Goal: Transaction & Acquisition: Purchase product/service

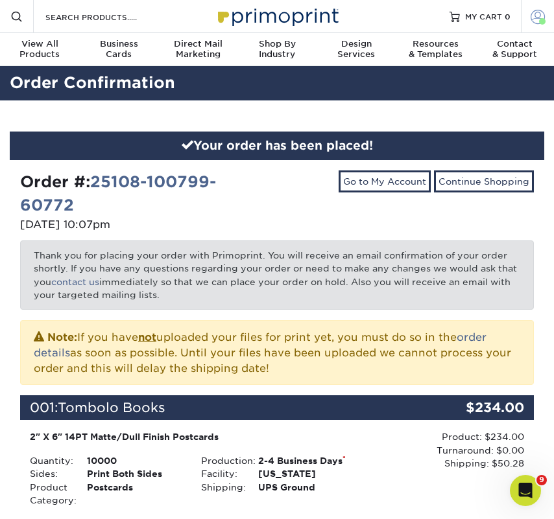
click at [541, 19] on link "Account" at bounding box center [536, 16] width 33 height 33
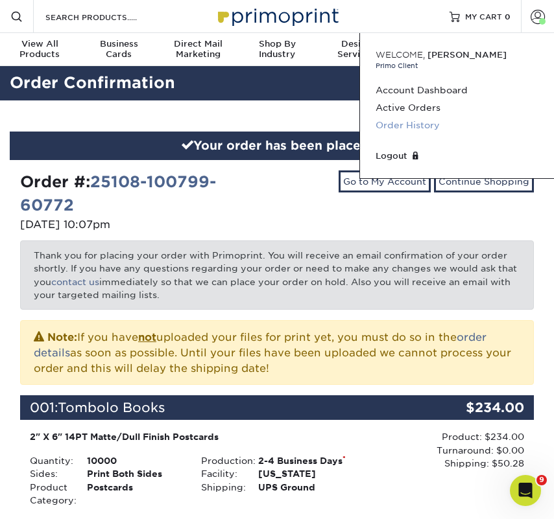
click at [418, 124] on link "Order History" at bounding box center [456, 126] width 163 height 18
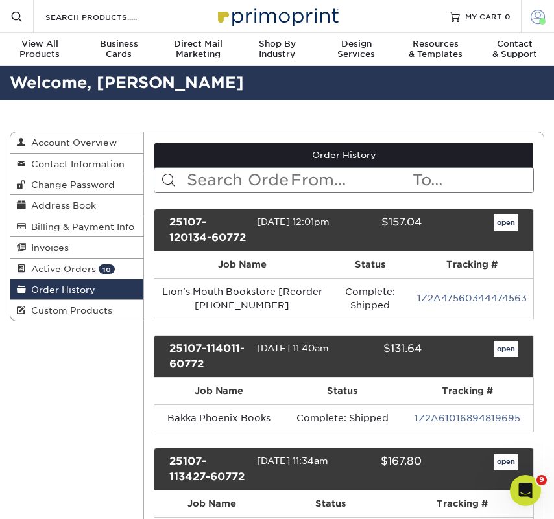
click at [537, 14] on span at bounding box center [537, 16] width 14 height 14
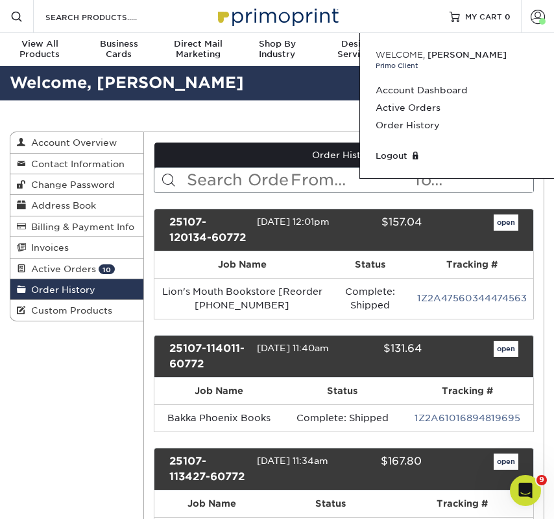
click at [256, 174] on input "text" at bounding box center [237, 180] width 104 height 25
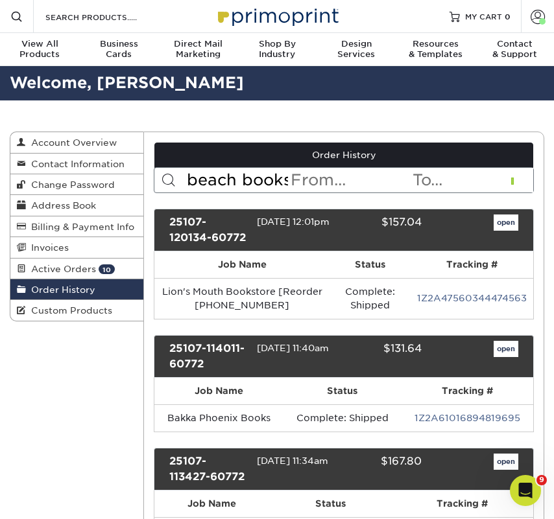
type input "beach books"
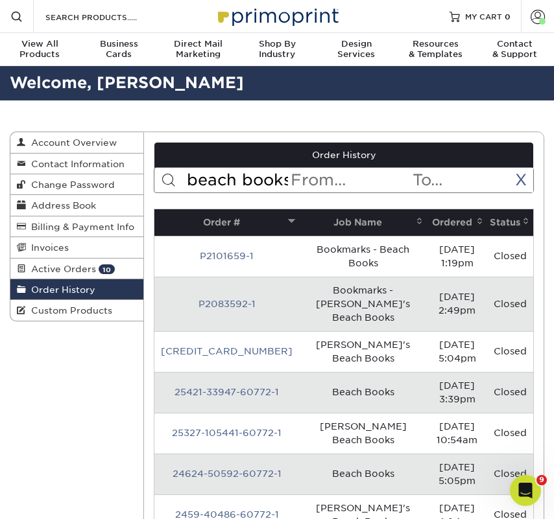
click at [434, 220] on th "Ordered" at bounding box center [456, 222] width 60 height 27
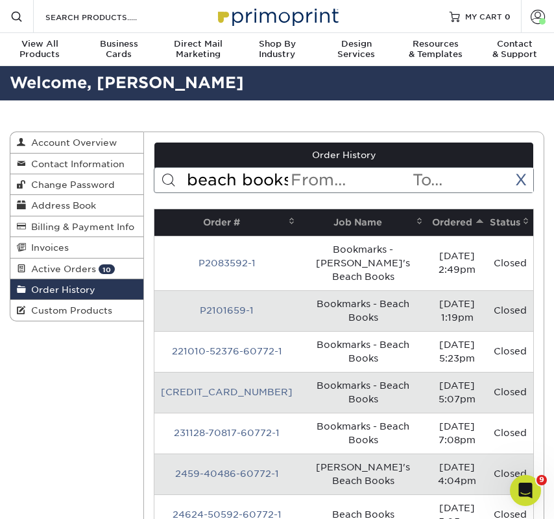
click at [434, 220] on th "Ordered" at bounding box center [456, 222] width 60 height 27
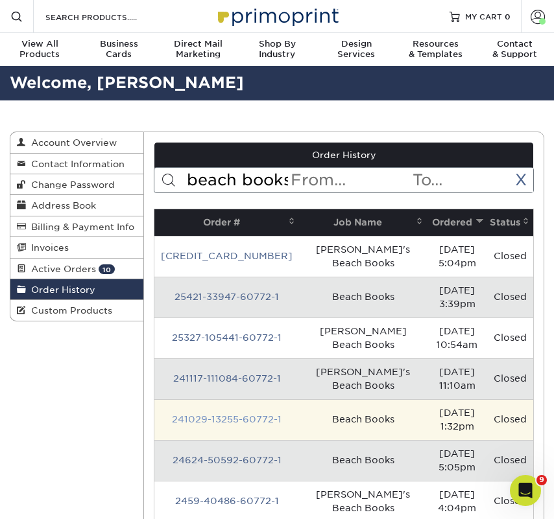
click at [209, 414] on link "241029-13255-60772-1" at bounding box center [227, 419] width 110 height 10
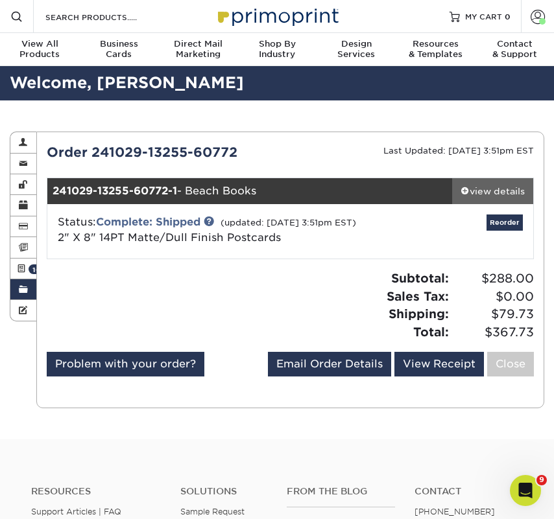
click at [493, 195] on div "view details" at bounding box center [492, 191] width 81 height 13
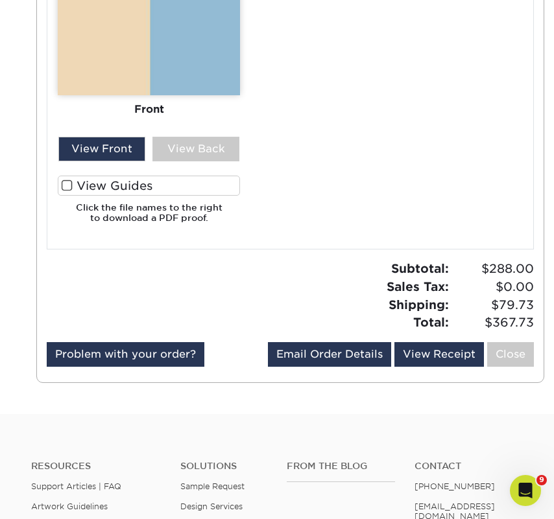
drag, startPoint x: 119, startPoint y: 195, endPoint x: 152, endPoint y: 202, distance: 33.7
click at [119, 196] on label "View Guides" at bounding box center [149, 186] width 182 height 20
click at [0, 0] on input "View Guides" at bounding box center [0, 0] width 0 height 0
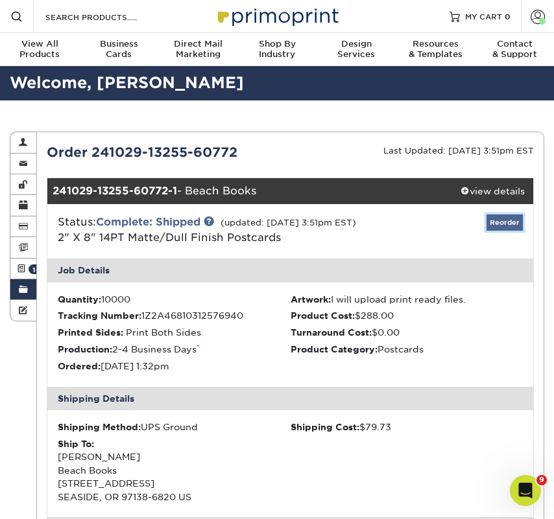
click at [503, 226] on link "Reorder" at bounding box center [504, 223] width 36 height 16
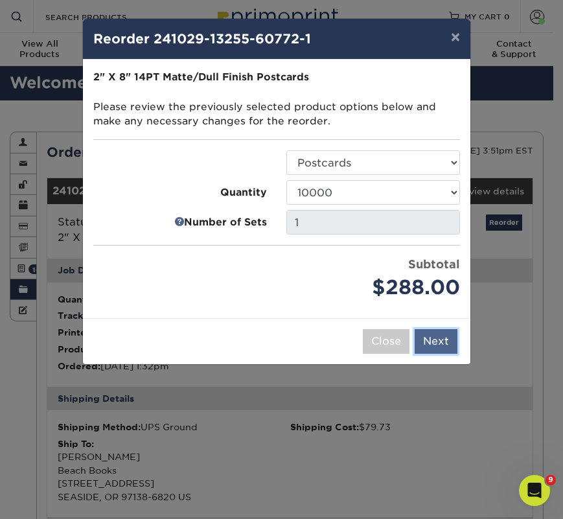
click at [434, 341] on button "Next" at bounding box center [436, 341] width 43 height 25
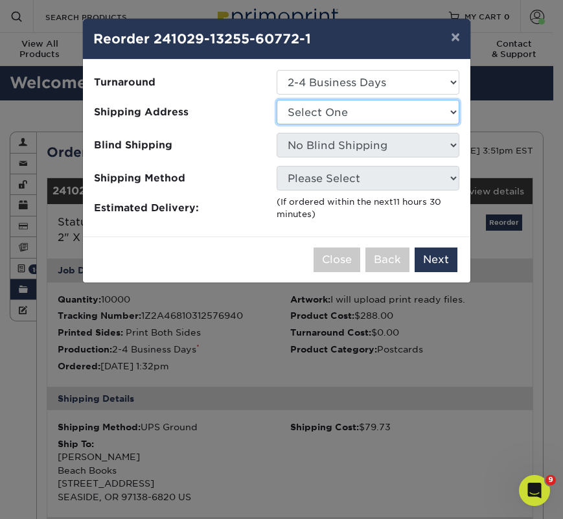
click at [318, 118] on select "Select One 2nd Floor Convention Center A Good Book Bookbug" at bounding box center [368, 112] width 183 height 25
select select "240412"
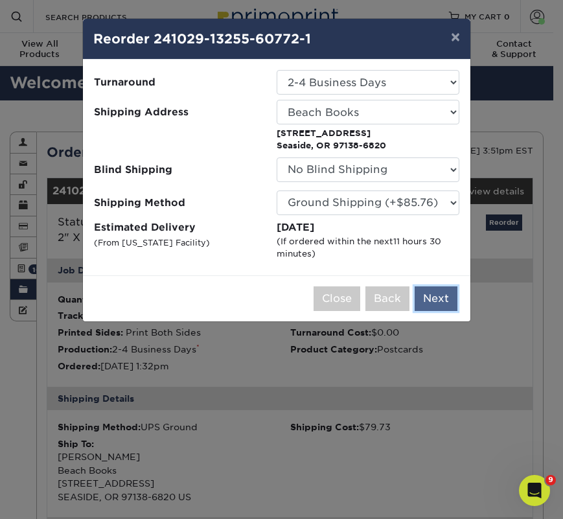
click at [426, 292] on button "Next" at bounding box center [436, 298] width 43 height 25
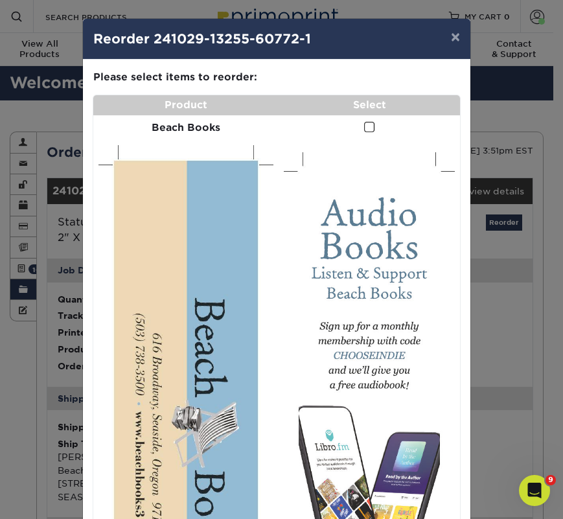
click at [364, 130] on span at bounding box center [369, 127] width 11 height 12
click at [0, 0] on input "checkbox" at bounding box center [0, 0] width 0 height 0
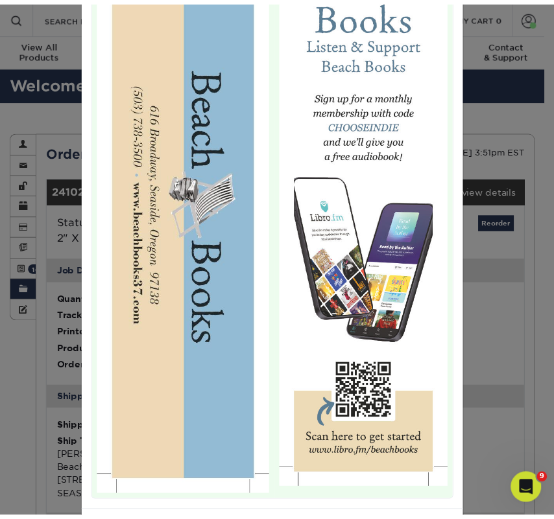
scroll to position [288, 0]
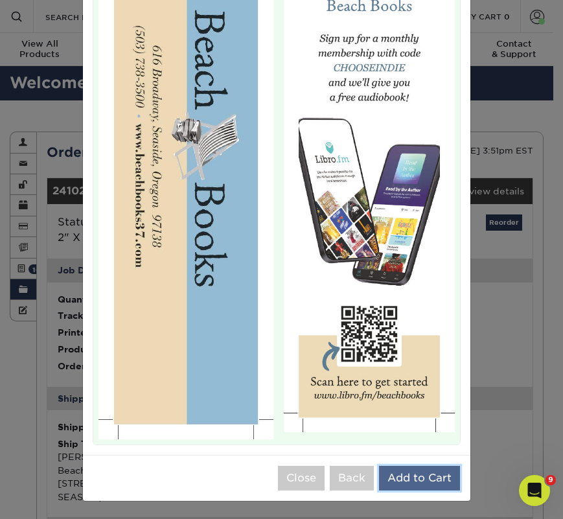
click at [425, 471] on button "Add to Cart" at bounding box center [419, 478] width 81 height 25
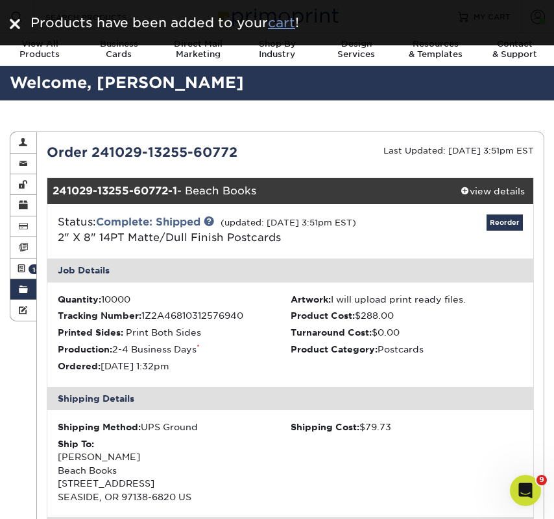
click at [285, 25] on u "cart" at bounding box center [281, 23] width 27 height 16
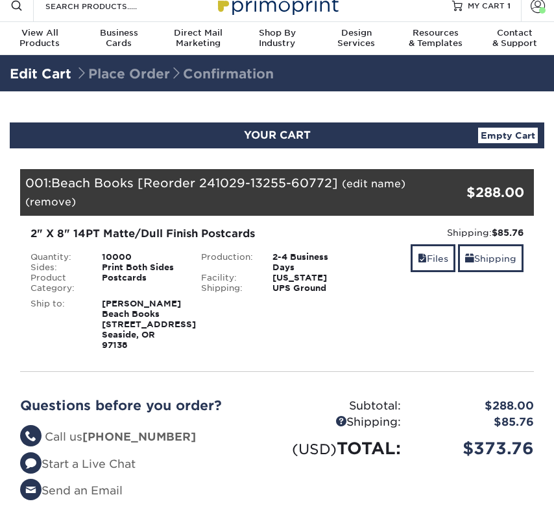
scroll to position [232, 0]
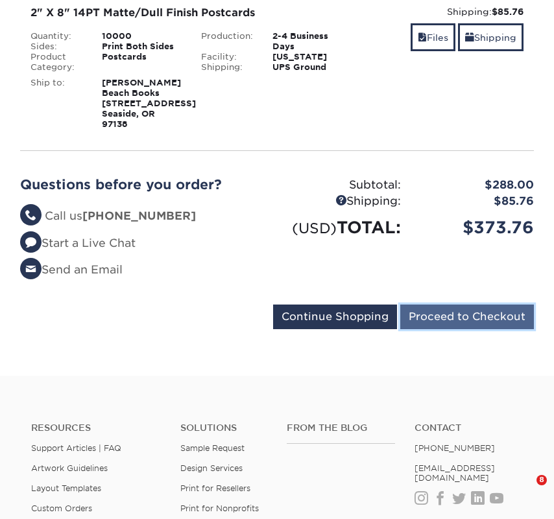
click at [458, 314] on input "Proceed to Checkout" at bounding box center [467, 317] width 134 height 25
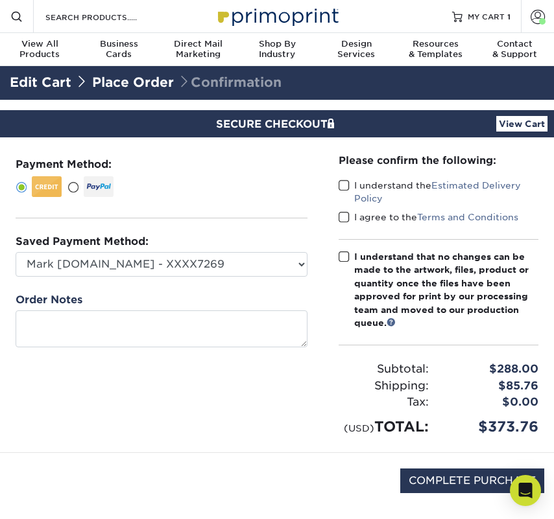
click at [359, 183] on label "I understand the Estimated Delivery Policy" at bounding box center [438, 192] width 200 height 27
click at [0, 0] on input "I understand the Estimated Delivery Policy" at bounding box center [0, 0] width 0 height 0
click at [361, 213] on label "I agree to the Terms and Conditions" at bounding box center [428, 217] width 180 height 13
click at [0, 0] on input "I agree to the Terms and Conditions" at bounding box center [0, 0] width 0 height 0
drag, startPoint x: 363, startPoint y: 250, endPoint x: 373, endPoint y: 264, distance: 17.1
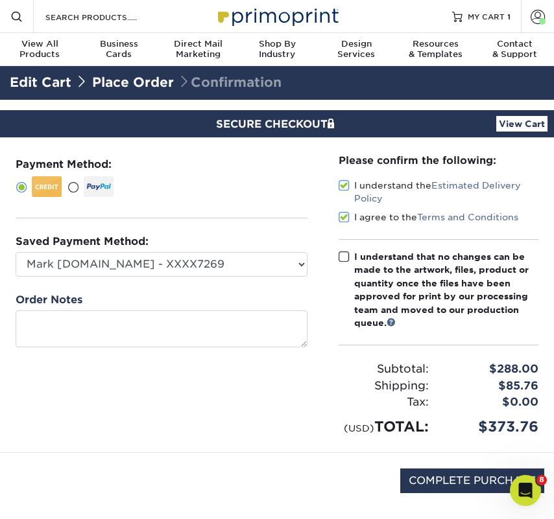
click at [363, 251] on div "I understand that no changes can be made to the artwork, files, product or quan…" at bounding box center [446, 289] width 184 height 79
click at [0, 0] on input "I understand that no changes can be made to the artwork, files, product or quan…" at bounding box center [0, 0] width 0 height 0
click at [439, 480] on input "COMPLETE PURCHASE" at bounding box center [472, 481] width 144 height 25
type input "PROCESSING, PLEASE WAIT..."
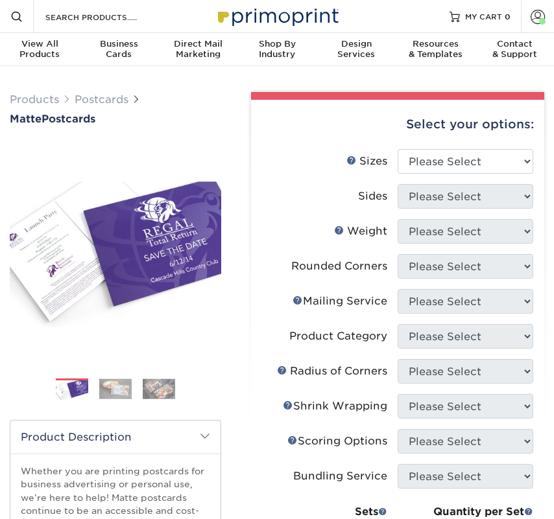
click at [472, 148] on div "Select your options:" at bounding box center [397, 124] width 272 height 49
click at [473, 158] on select "Please Select 1.5" x 7" 2" x 4" 2" x 6" 2" x 7" 2" x 8" 2.12" x 5.5" 2.125" x 5…" at bounding box center [464, 161] width 135 height 25
select select "2.00x6.00"
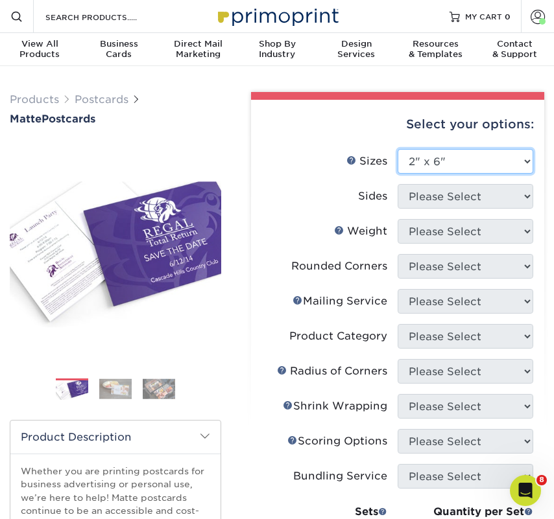
click at [397, 149] on select "Please Select 1.5" x 7" 2" x 4" 2" x 6" 2" x 7" 2" x 8" 2.12" x 5.5" 2.125" x 5…" at bounding box center [464, 161] width 135 height 25
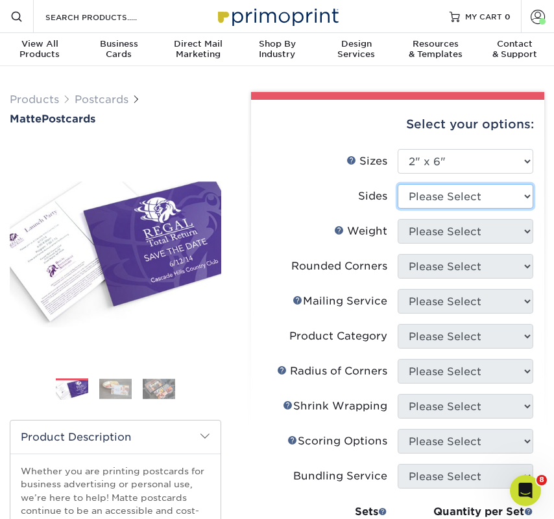
click at [443, 191] on select "Please Select Print Both Sides Print Front Only" at bounding box center [464, 196] width 135 height 25
select select "13abbda7-1d64-4f25-8bb2-c179b224825d"
click at [397, 184] on select "Please Select Print Both Sides Print Front Only" at bounding box center [464, 196] width 135 height 25
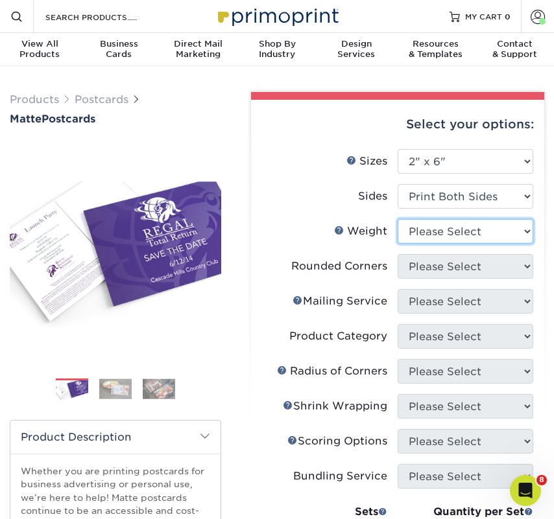
click at [439, 232] on select "Please Select 14PT 16PT" at bounding box center [464, 231] width 135 height 25
select select "14PT"
click at [397, 219] on select "Please Select 14PT 16PT" at bounding box center [464, 231] width 135 height 25
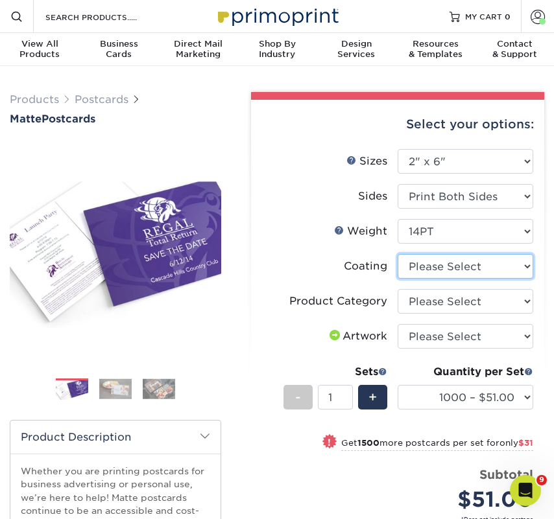
click at [436, 268] on select at bounding box center [464, 266] width 135 height 25
select select "121bb7b5-3b4d-429f-bd8d-bbf80e953313"
click at [397, 254] on select at bounding box center [464, 266] width 135 height 25
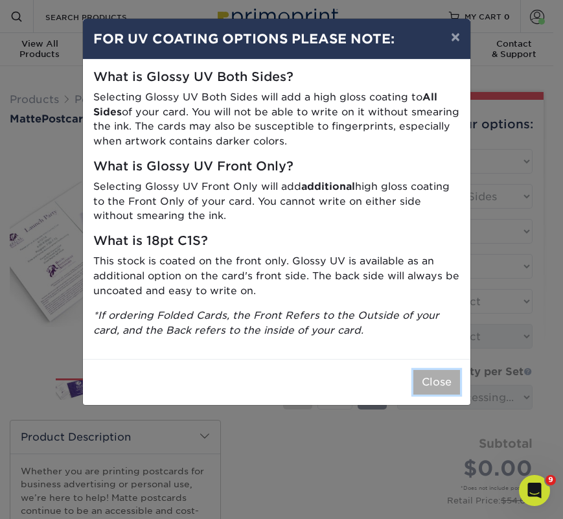
click at [442, 377] on button "Close" at bounding box center [437, 382] width 47 height 25
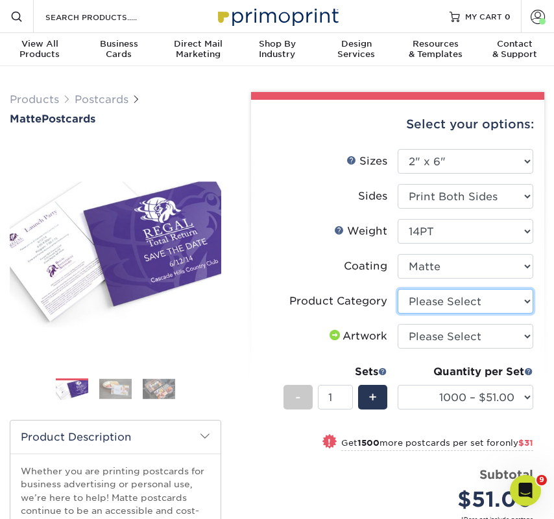
click at [434, 301] on select "Please Select Postcards" at bounding box center [464, 301] width 135 height 25
select select "9b7272e0-d6c8-4c3c-8e97-d3a1bcdab858"
click at [397, 289] on select "Please Select Postcards" at bounding box center [464, 301] width 135 height 25
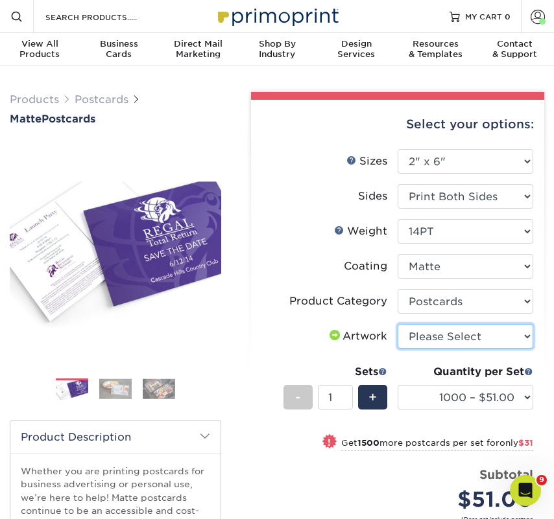
click at [442, 337] on select "Please Select I will upload files I need a design - $150" at bounding box center [464, 336] width 135 height 25
select select "upload"
click at [397, 324] on select "Please Select I will upload files I need a design - $150" at bounding box center [464, 336] width 135 height 25
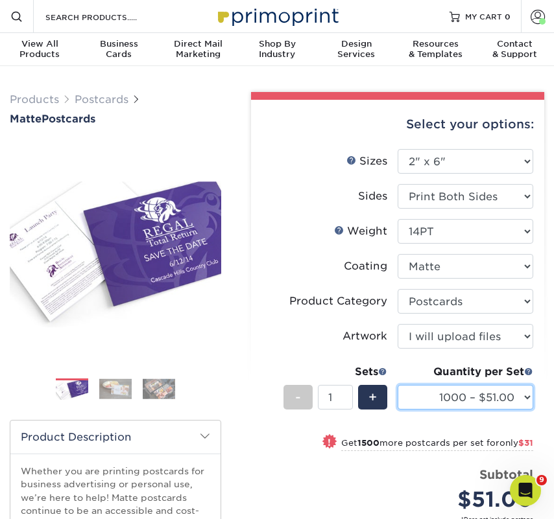
click at [445, 398] on select "1000 – $51.00 2500 – $82.00 5000 – $123.00 10000 – $234.00 15000 – $344.00 2000…" at bounding box center [464, 397] width 135 height 25
select select "2500 – $82.00"
click at [397, 385] on select "1000 – $51.00 2500 – $82.00 5000 – $123.00 10000 – $234.00 15000 – $344.00 2000…" at bounding box center [464, 397] width 135 height 25
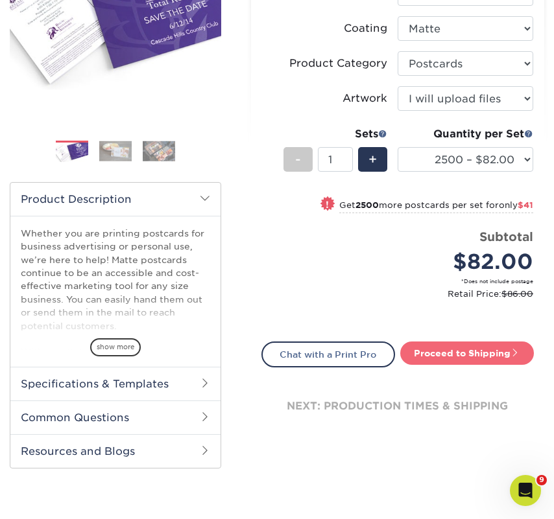
click at [430, 348] on link "Proceed to Shipping" at bounding box center [467, 353] width 134 height 23
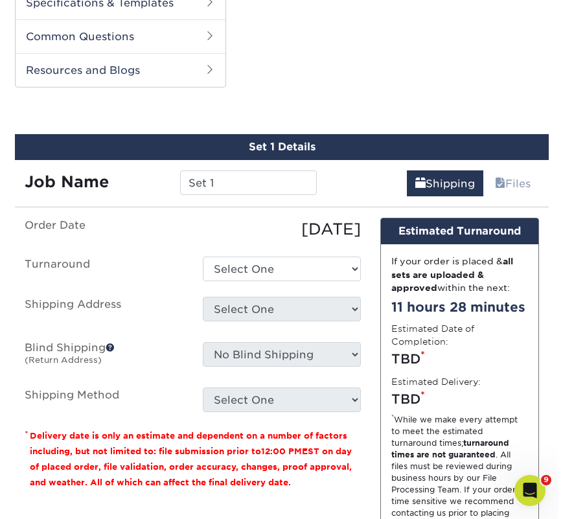
scroll to position [643, 0]
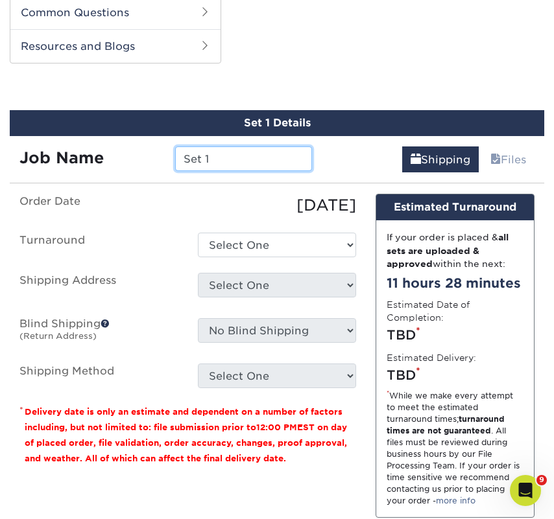
click at [263, 162] on input "Set 1" at bounding box center [243, 158] width 136 height 25
paste input "Hartfield Book Co."
type input "Hartfield Book Co."
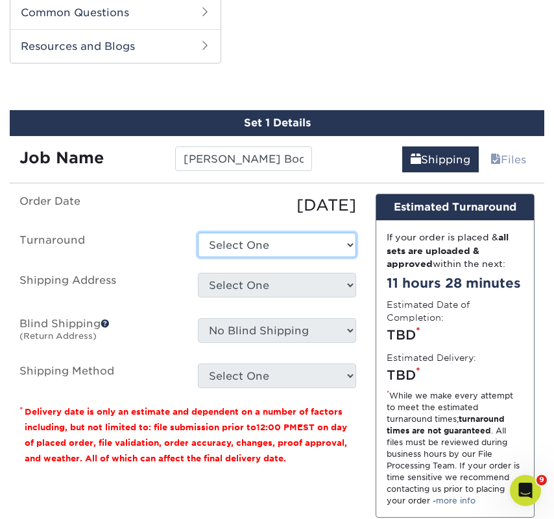
click at [263, 239] on select "Select One 2-4 Business Days 2 Day Next Business Day" at bounding box center [277, 245] width 159 height 25
select select "23bed37c-fa74-46a4-afc9-d3c3160655ce"
click at [198, 233] on select "Select One 2-4 Business Days 2 Day Next Business Day" at bounding box center [277, 245] width 159 height 25
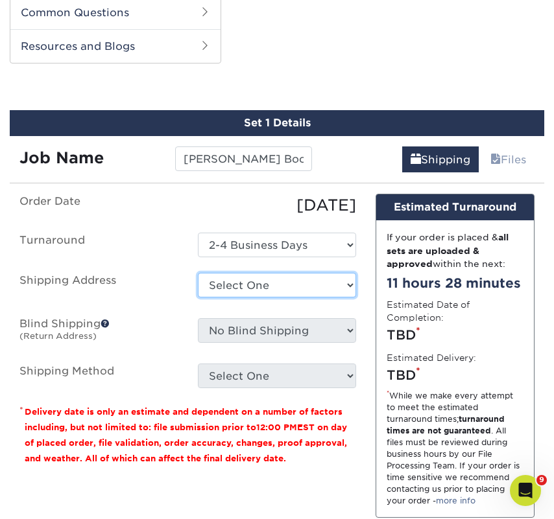
click at [260, 286] on select "Select One 2nd Floor Convention Center A Better Today Books & Boutique A Good B…" at bounding box center [277, 285] width 159 height 25
select select "newaddress"
click at [198, 273] on select "Select One 2nd Floor Convention Center A Better Today Books & Boutique A Good B…" at bounding box center [277, 285] width 159 height 25
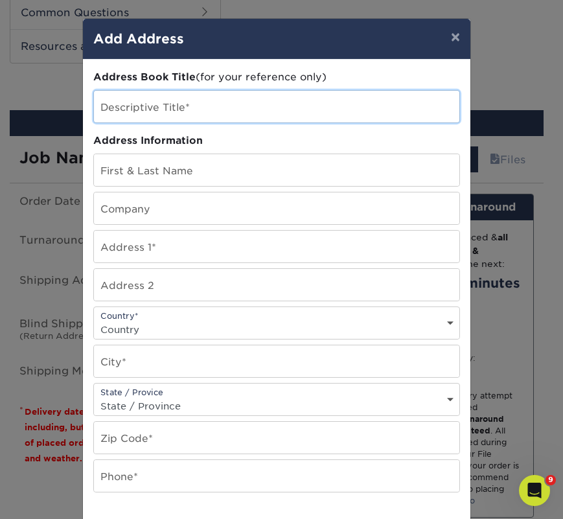
click at [145, 113] on input "text" at bounding box center [277, 107] width 366 height 32
paste input "Hartfield Book Co."
type input "Hartfield Book Co."
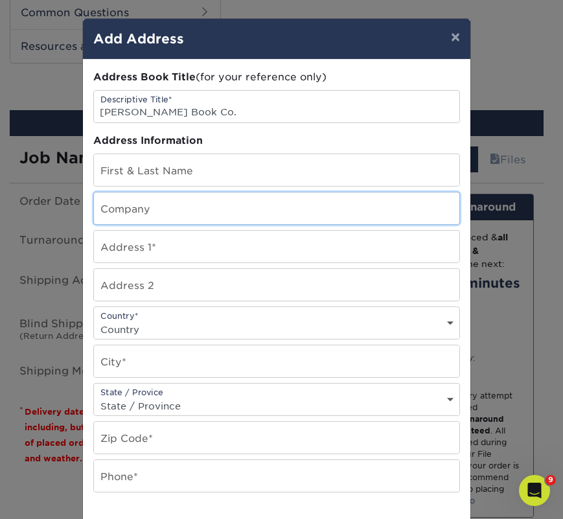
click at [129, 213] on input "text" at bounding box center [277, 209] width 366 height 32
paste input "Hartfield Book Co."
type input "Hartfield Book Co."
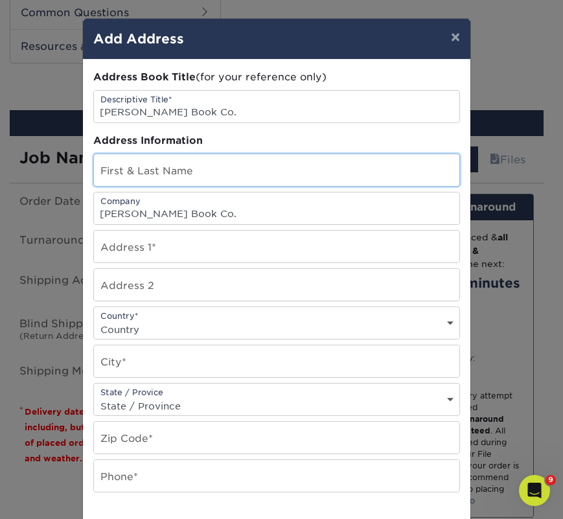
click at [194, 175] on input "text" at bounding box center [277, 170] width 366 height 32
paste input "Nicole Stewart"
type input "Nicole Stewart"
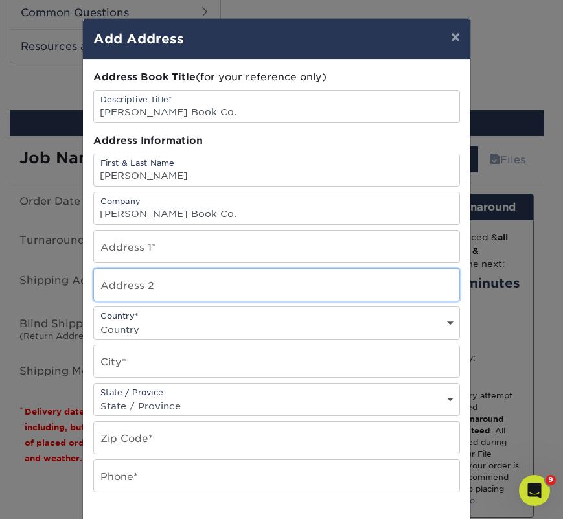
click at [238, 281] on input "text" at bounding box center [277, 285] width 366 height 32
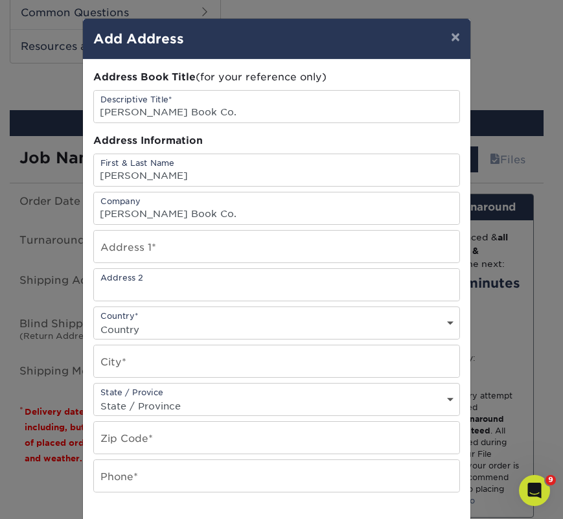
click at [227, 263] on div "Address Book Title (for your reference only) Descriptive Title* Hartfield Book …" at bounding box center [276, 349] width 367 height 559
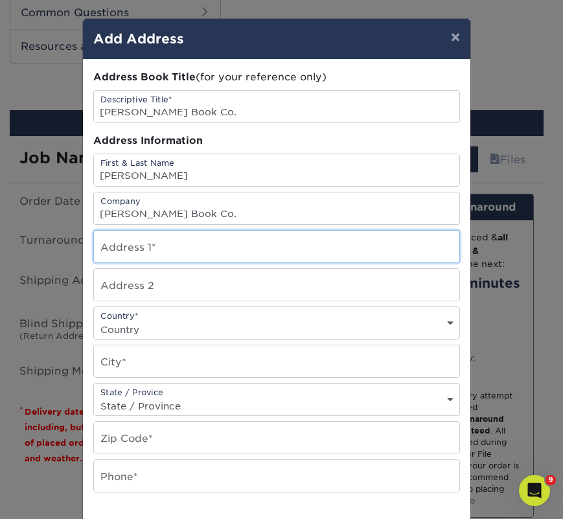
click at [221, 255] on input "text" at bounding box center [277, 247] width 366 height 32
paste input "110 W Washington St"
type input "110 W Washington St"
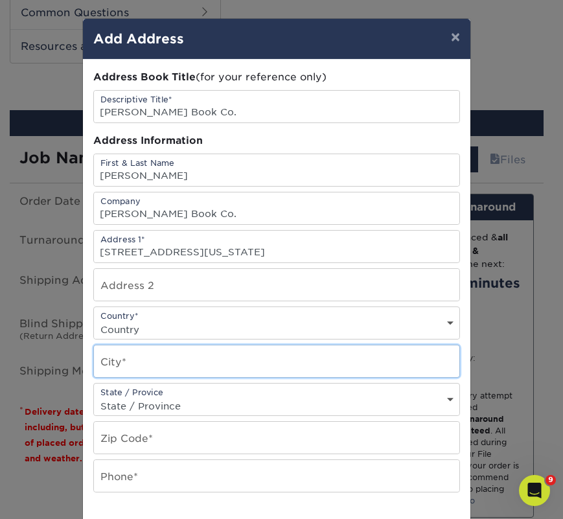
click at [181, 349] on input "text" at bounding box center [277, 361] width 366 height 32
paste input "Monticello"
type input "Monticello"
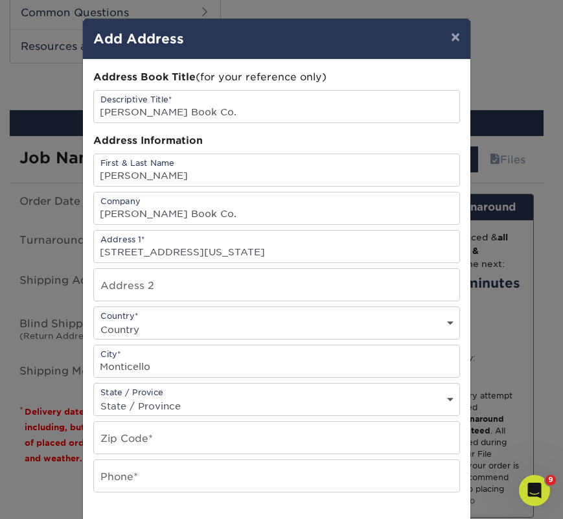
click at [219, 316] on div "Country* Country United States Canada ----------------------------- Afghanistan…" at bounding box center [276, 323] width 367 height 33
click at [213, 331] on select "Country United States Canada ----------------------------- Afghanistan Albania …" at bounding box center [277, 329] width 366 height 19
select select "US"
click at [94, 320] on select "Country United States Canada ----------------------------- Afghanistan Albania …" at bounding box center [277, 329] width 366 height 19
click at [177, 399] on select "State / Province Alabama Alaska Arizona Arkansas California Colorado Connecticu…" at bounding box center [277, 406] width 366 height 19
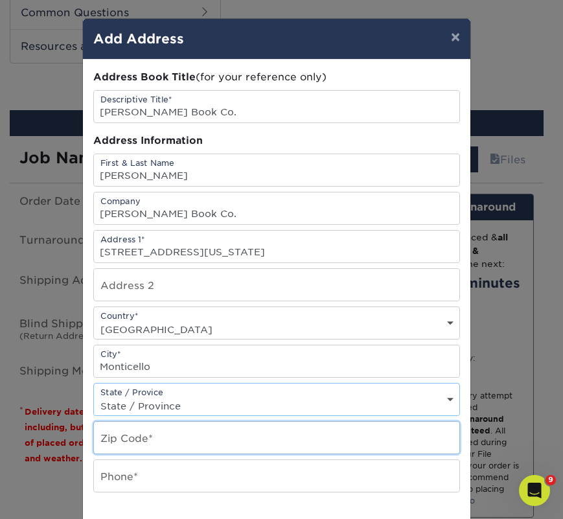
click at [165, 443] on input "text" at bounding box center [277, 438] width 366 height 32
paste input "61856"
type input "61856"
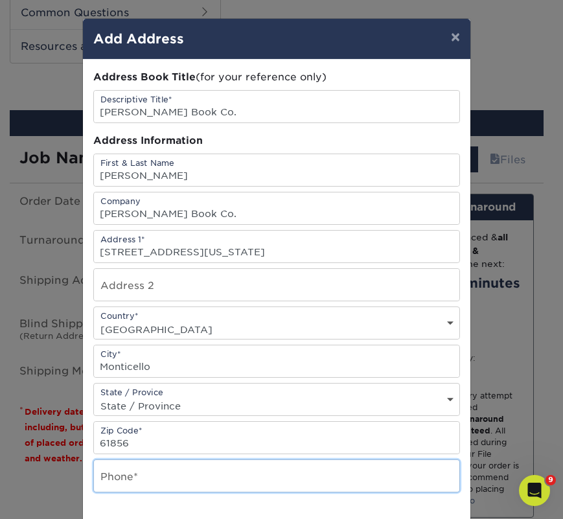
click at [138, 471] on input "text" at bounding box center [277, 476] width 366 height 32
type input "4257367064"
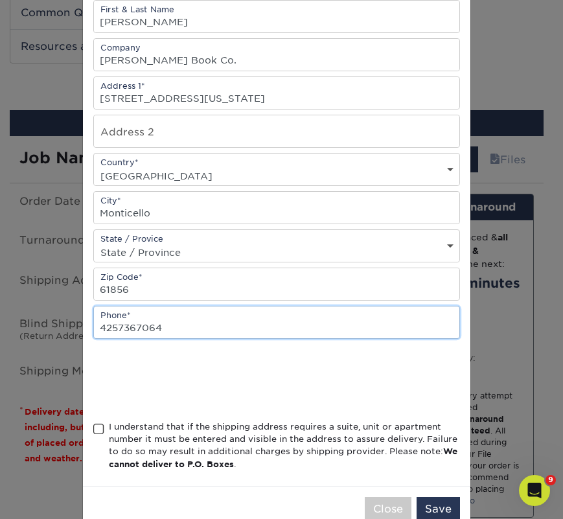
scroll to position [185, 0]
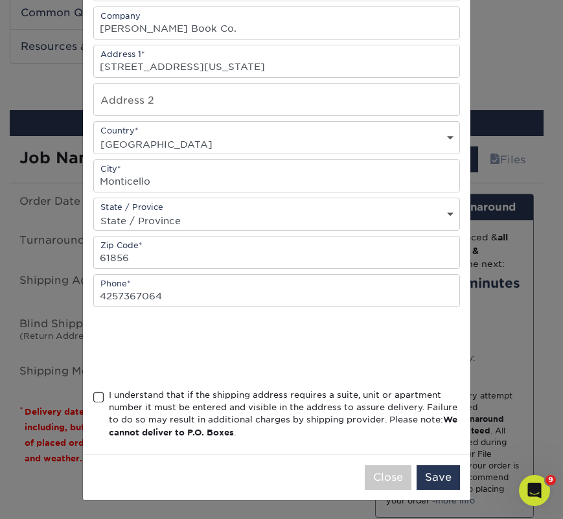
click at [154, 403] on div "I understand that if the shipping address requires a suite, unit or apartment n…" at bounding box center [284, 414] width 351 height 51
click at [0, 0] on input "I understand that if the shipping address requires a suite, unit or apartment n…" at bounding box center [0, 0] width 0 height 0
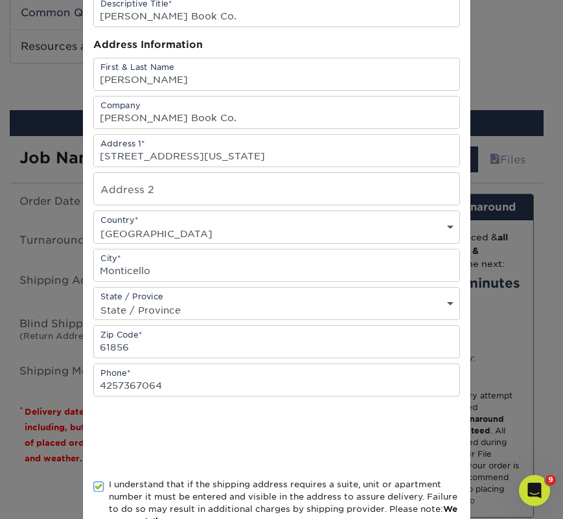
scroll to position [172, 0]
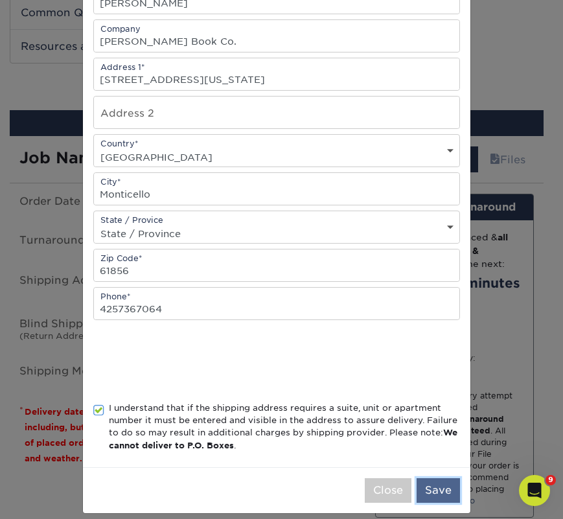
click at [425, 484] on button "Save" at bounding box center [438, 490] width 43 height 25
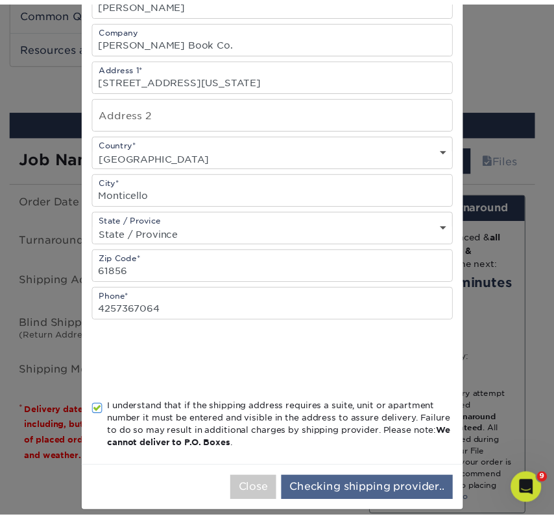
scroll to position [0, 0]
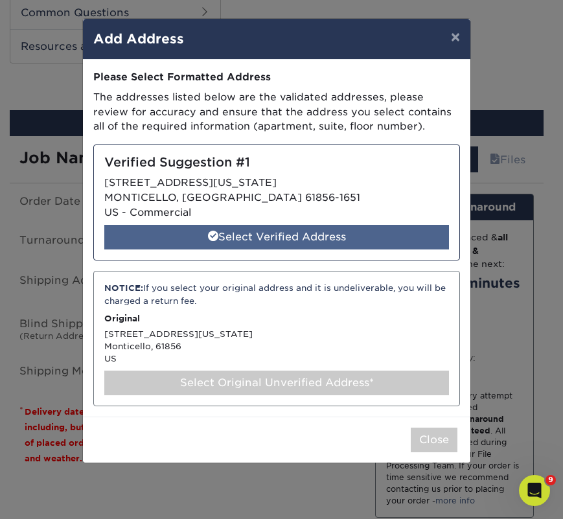
click at [222, 235] on div "Select Verified Address" at bounding box center [276, 237] width 345 height 25
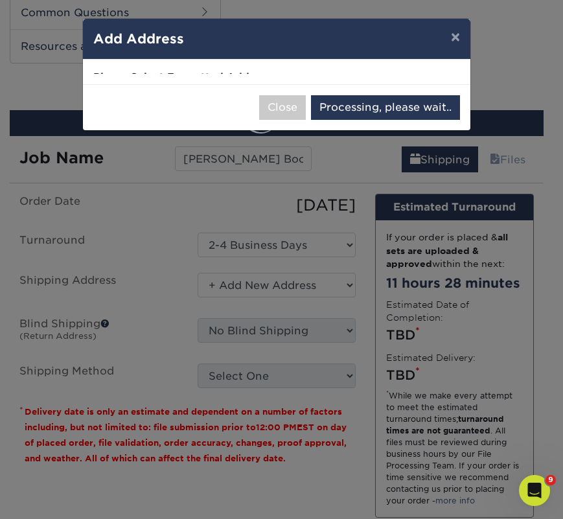
select select "286818"
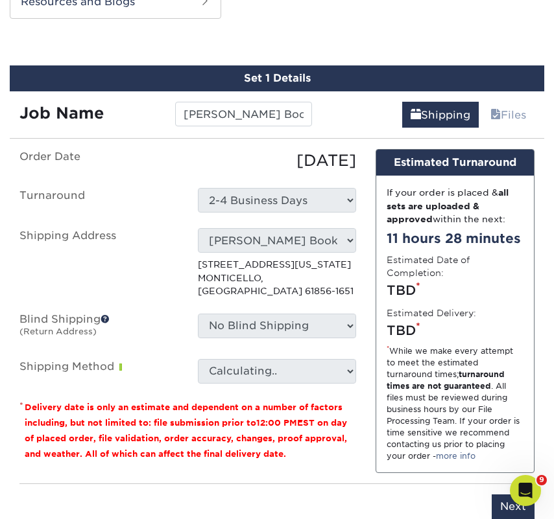
scroll to position [856, 0]
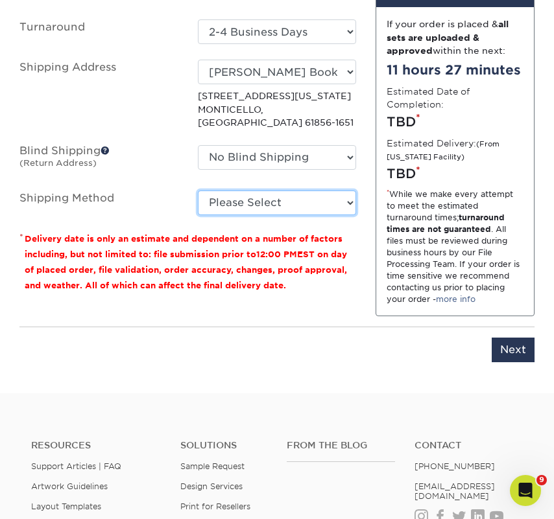
click at [267, 193] on select "Please Select Ground Shipping (+$25.38) 3 Day Shipping Service (+$31.98) 2 Day …" at bounding box center [277, 203] width 159 height 25
select select "03"
click at [198, 191] on select "Please Select Ground Shipping (+$25.38) 3 Day Shipping Service (+$31.98) 2 Day …" at bounding box center [277, 203] width 159 height 25
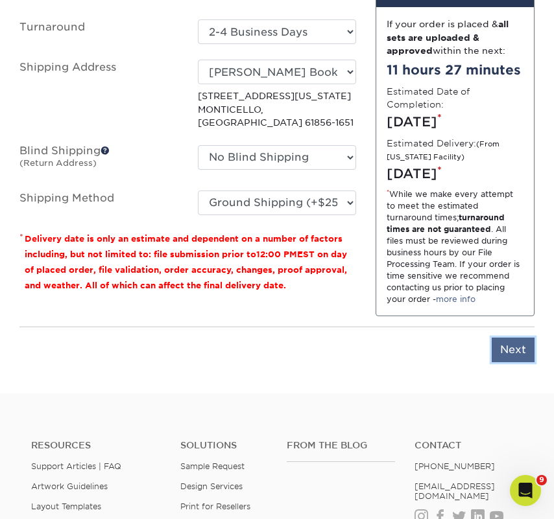
click at [520, 362] on input "Next" at bounding box center [512, 350] width 43 height 25
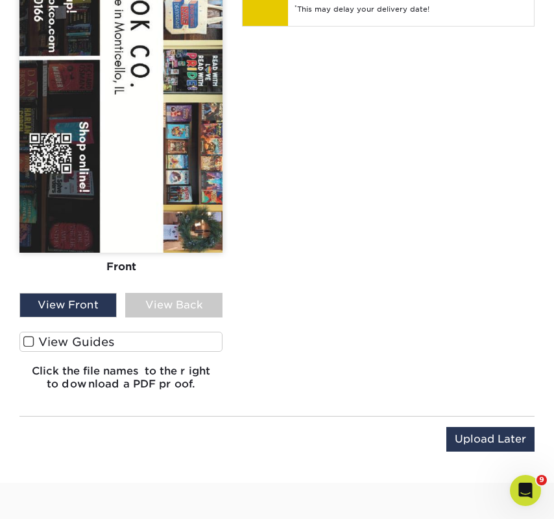
scroll to position [1226, 0]
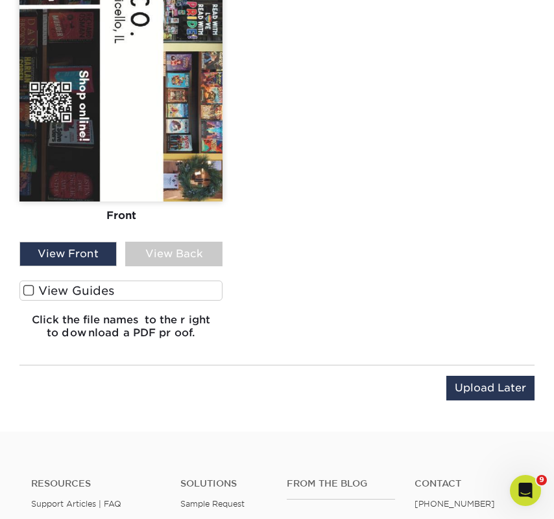
click at [134, 293] on label "View Guides" at bounding box center [120, 291] width 203 height 20
click at [0, 0] on input "View Guides" at bounding box center [0, 0] width 0 height 0
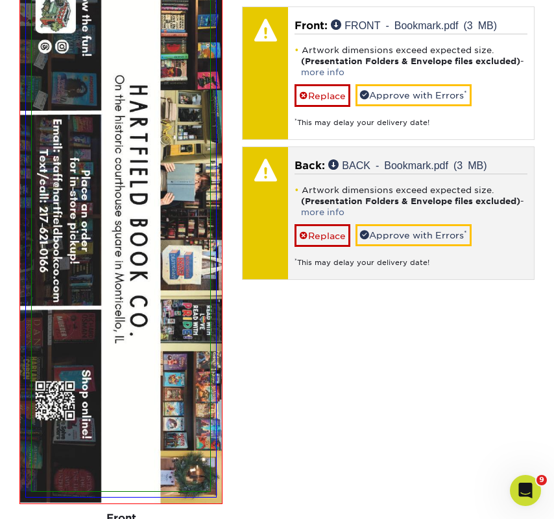
scroll to position [812, 0]
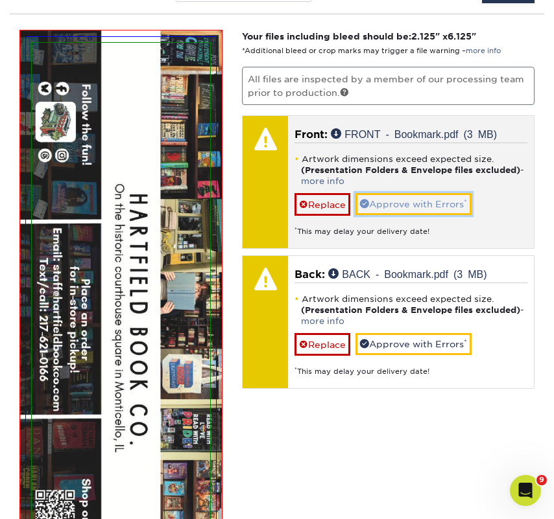
click at [371, 203] on link "Approve with Errors *" at bounding box center [413, 204] width 116 height 22
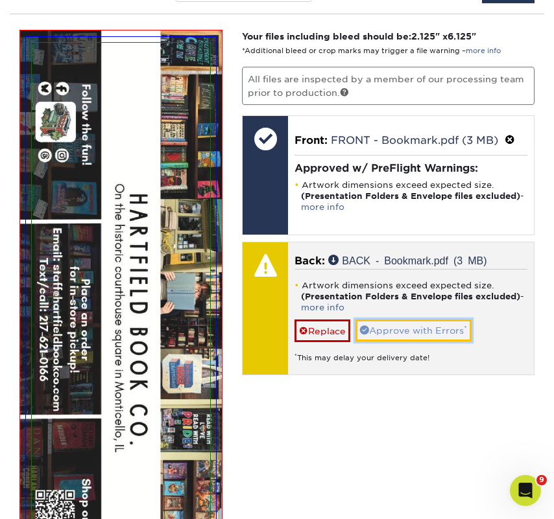
click at [397, 321] on link "Approve with Errors *" at bounding box center [413, 331] width 116 height 22
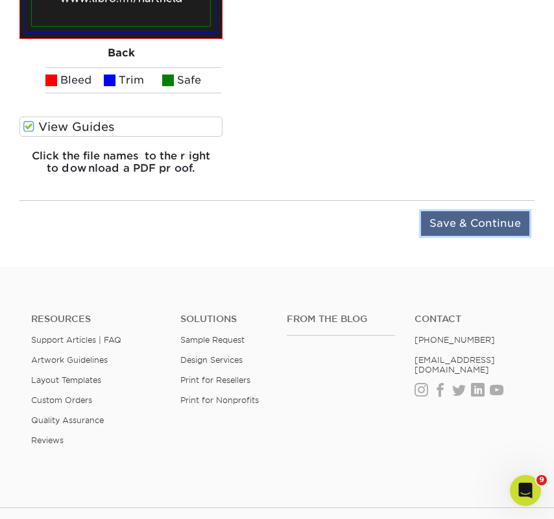
click at [455, 227] on input "Save & Continue" at bounding box center [475, 223] width 108 height 25
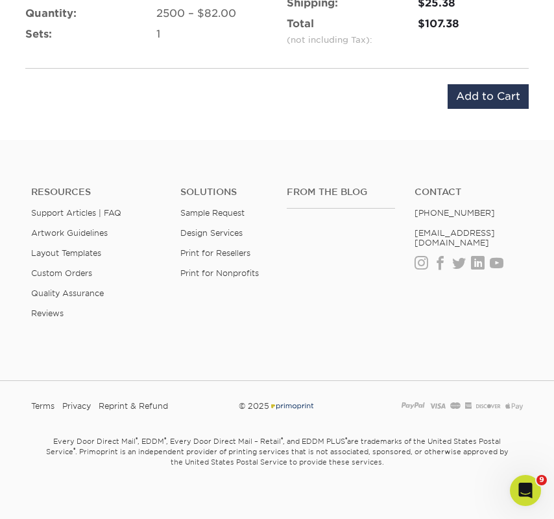
scroll to position [802, 0]
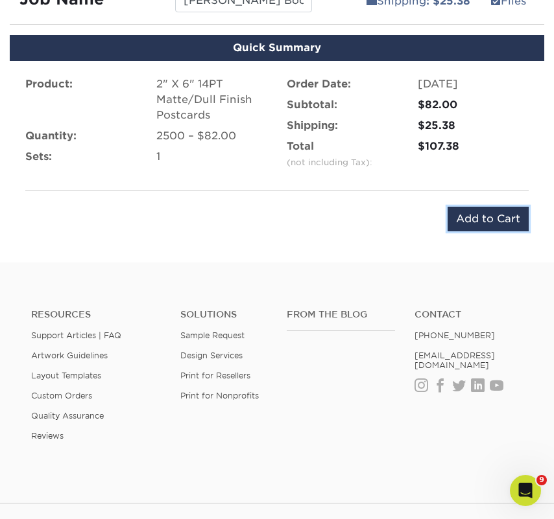
click at [471, 220] on input "Add to Cart" at bounding box center [487, 219] width 81 height 25
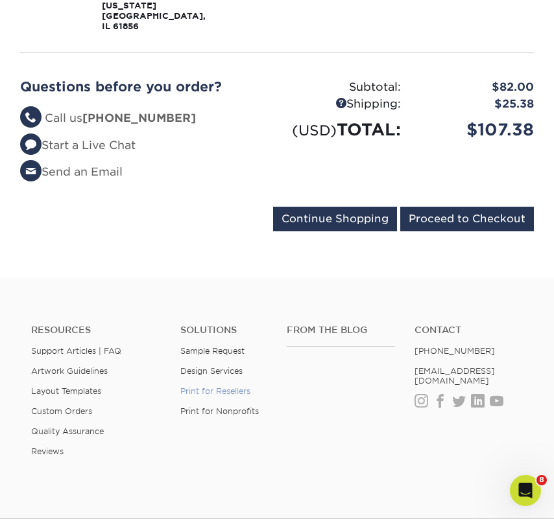
scroll to position [450, 0]
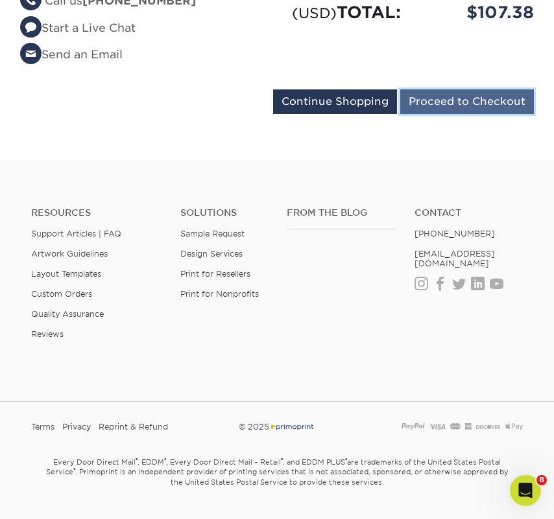
click at [445, 96] on input "Proceed to Checkout" at bounding box center [467, 101] width 134 height 25
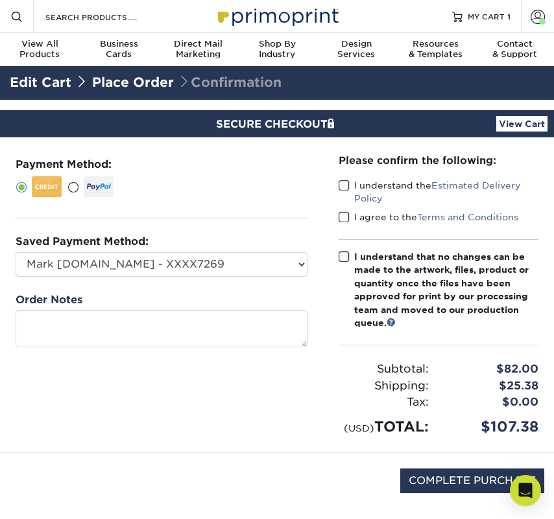
click at [364, 183] on label "I understand the Estimated Delivery Policy" at bounding box center [438, 192] width 200 height 27
click at [0, 0] on input "I understand the Estimated Delivery Policy" at bounding box center [0, 0] width 0 height 0
click at [366, 219] on label "I agree to the Terms and Conditions" at bounding box center [428, 217] width 180 height 13
click at [0, 0] on input "I agree to the Terms and Conditions" at bounding box center [0, 0] width 0 height 0
click at [373, 256] on div "I understand that no changes can be made to the artwork, files, product or quan…" at bounding box center [446, 289] width 184 height 79
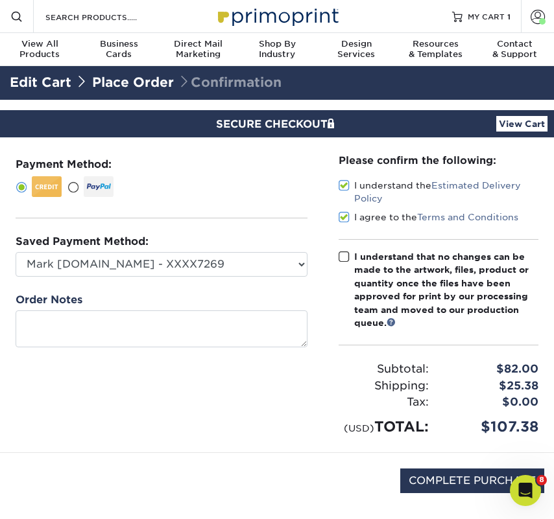
click at [0, 0] on input "I understand that no changes can be made to the artwork, files, product or quan…" at bounding box center [0, 0] width 0 height 0
click at [441, 480] on input "COMPLETE PURCHASE" at bounding box center [472, 481] width 144 height 25
type input "PROCESSING, PLEASE WAIT..."
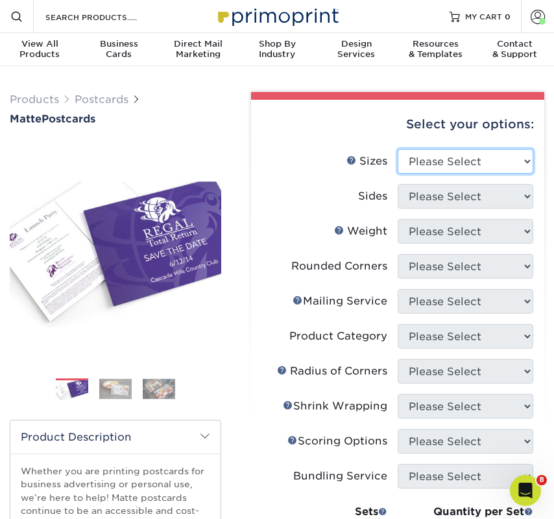
click at [426, 169] on select "Please Select 1.5" x 7" 2" x 4" 2" x 6" 2" x 7" 2" x 8" 2.12" x 5.5" 2.125" x 5…" at bounding box center [464, 161] width 135 height 25
select select "2.00x6.00"
click at [397, 149] on select "Please Select 1.5" x 7" 2" x 4" 2" x 6" 2" x 7" 2" x 8" 2.12" x 5.5" 2.125" x 5…" at bounding box center [464, 161] width 135 height 25
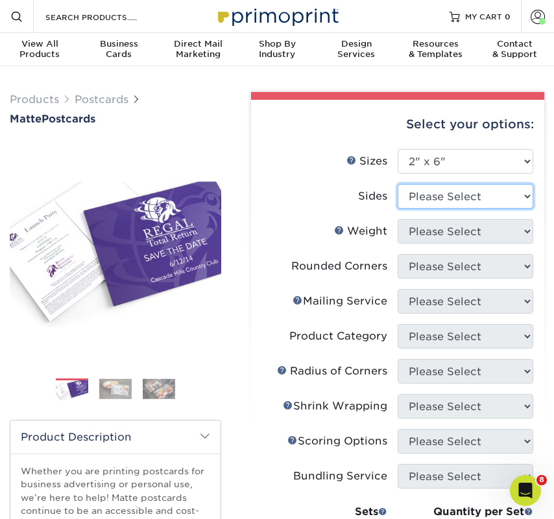
click at [428, 198] on select "Please Select Print Both Sides Print Front Only" at bounding box center [464, 196] width 135 height 25
select select "13abbda7-1d64-4f25-8bb2-c179b224825d"
click at [397, 184] on select "Please Select Print Both Sides Print Front Only" at bounding box center [464, 196] width 135 height 25
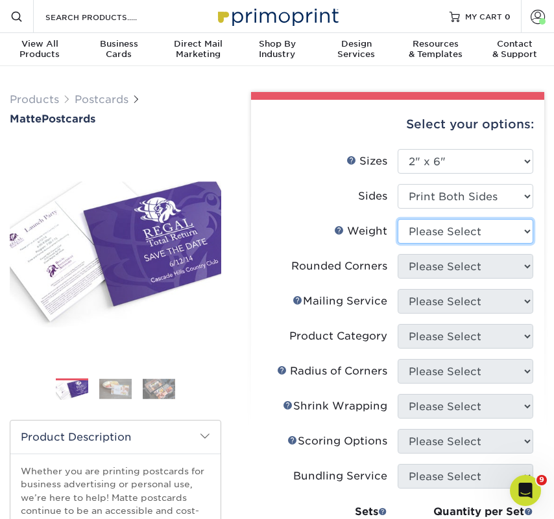
click at [434, 236] on select "Please Select 14PT 16PT" at bounding box center [464, 231] width 135 height 25
select select "14PT"
click at [397, 219] on select "Please Select 14PT 16PT" at bounding box center [464, 231] width 135 height 25
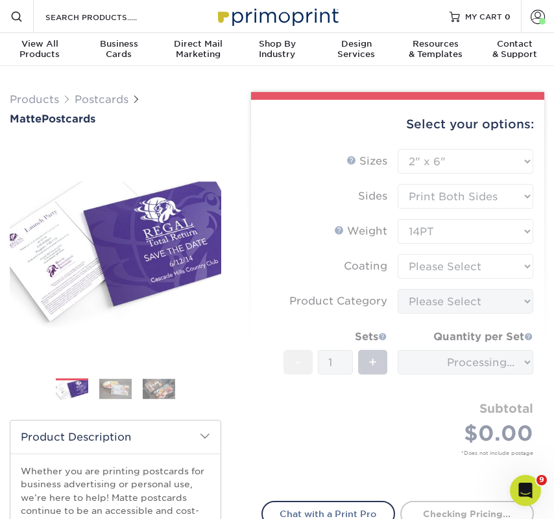
click at [430, 267] on form "Sizes Help Sizes Please Select 1.5" x 7" 2" x 4" 2" x 6" 2" x 7" 2" x 8" 2.12" …" at bounding box center [397, 317] width 272 height 336
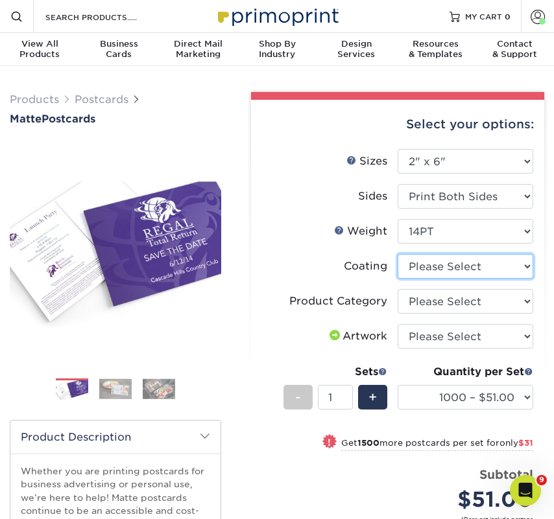
click at [426, 265] on select at bounding box center [464, 266] width 135 height 25
select select "121bb7b5-3b4d-429f-bd8d-bbf80e953313"
click at [397, 254] on select at bounding box center [464, 266] width 135 height 25
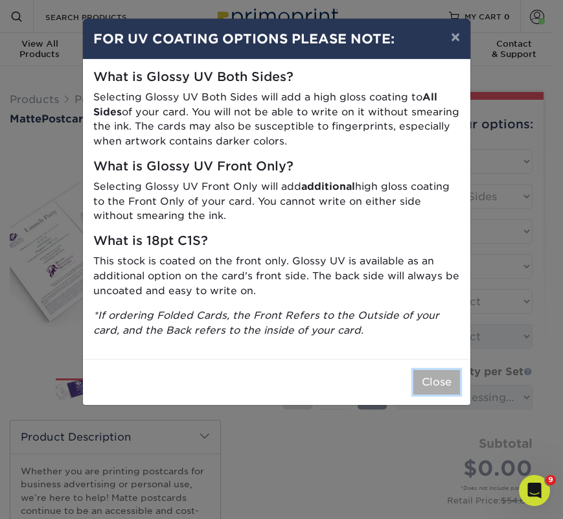
click at [430, 374] on button "Close" at bounding box center [437, 382] width 47 height 25
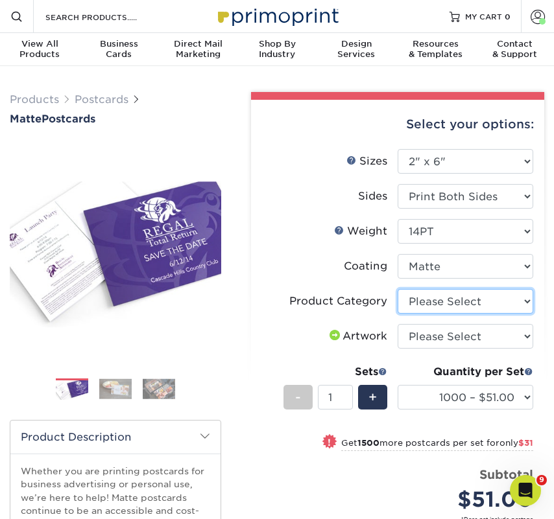
click at [430, 301] on select "Please Select Postcards" at bounding box center [464, 301] width 135 height 25
select select "9b7272e0-d6c8-4c3c-8e97-d3a1bcdab858"
click at [397, 289] on select "Please Select Postcards" at bounding box center [464, 301] width 135 height 25
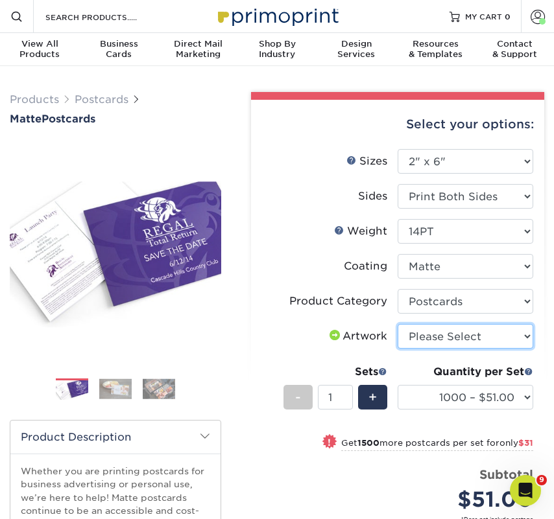
click at [431, 334] on select "Please Select I will upload files I need a design - $150" at bounding box center [464, 336] width 135 height 25
select select "upload"
click at [397, 324] on select "Please Select I will upload files I need a design - $150" at bounding box center [464, 336] width 135 height 25
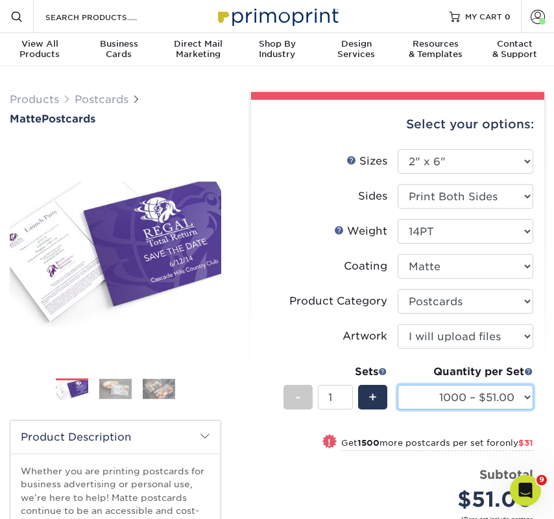
click at [449, 400] on select "1000 – $51.00 2500 – $82.00 5000 – $123.00 10000 – $234.00 15000 – $344.00 2000…" at bounding box center [464, 397] width 135 height 25
select select "2500 – $82.00"
click at [397, 385] on select "1000 – $51.00 2500 – $82.00 5000 – $123.00 10000 – $234.00 15000 – $344.00 2000…" at bounding box center [464, 397] width 135 height 25
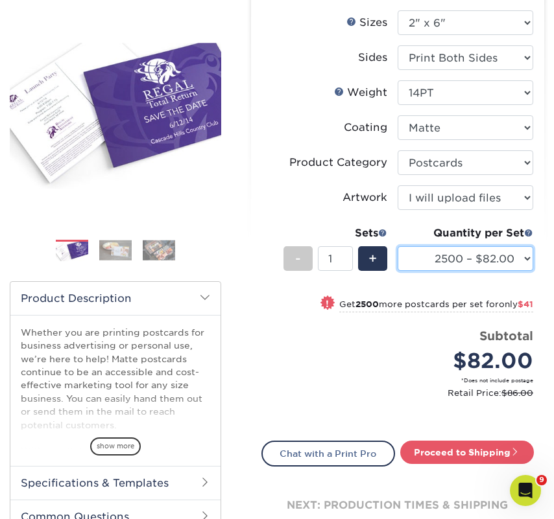
scroll to position [248, 0]
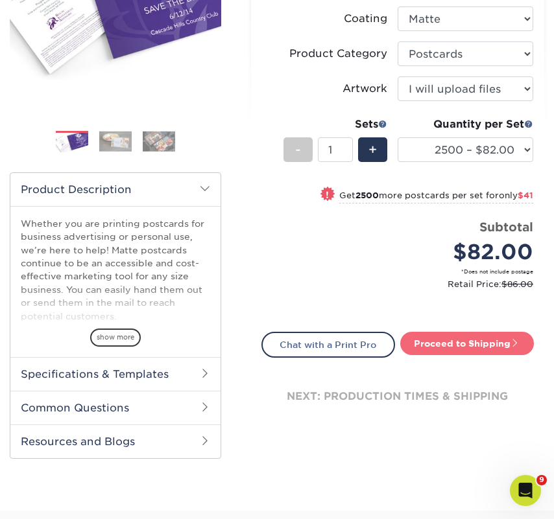
click at [417, 338] on link "Proceed to Shipping" at bounding box center [467, 343] width 134 height 23
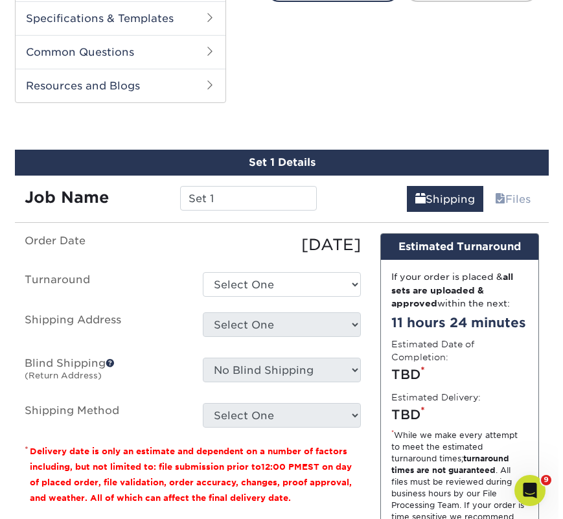
scroll to position [643, 0]
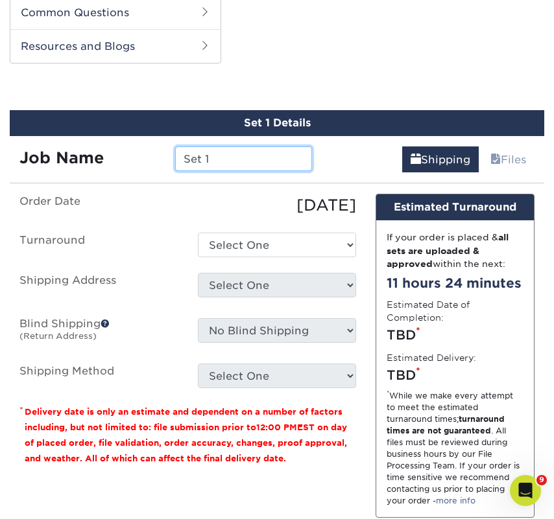
click at [235, 158] on input "Set 1" at bounding box center [243, 158] width 136 height 25
paste input "The Book Keeper"
type input "The Book Keeper"
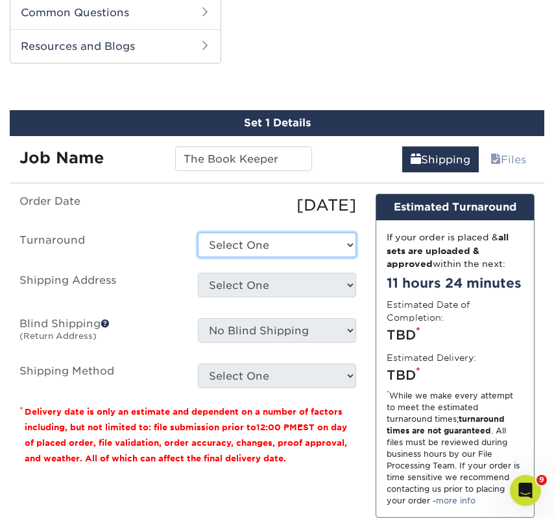
click at [250, 236] on select "Select One 2-4 Business Days 2 Day Next Business Day" at bounding box center [277, 245] width 159 height 25
select select "23bed37c-fa74-46a4-afc9-d3c3160655ce"
click at [198, 233] on select "Select One 2-4 Business Days 2 Day Next Business Day" at bounding box center [277, 245] width 159 height 25
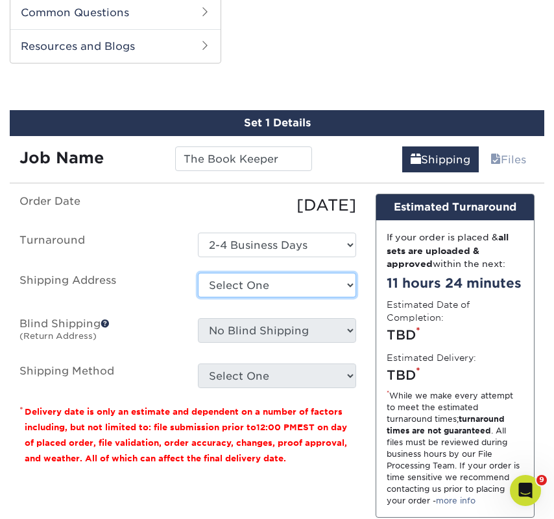
click at [246, 283] on select "Select One 2nd Floor Convention Center A Better Today Books & Boutique A Good B…" at bounding box center [277, 285] width 159 height 25
select select "newaddress"
click at [198, 273] on select "Select One 2nd Floor Convention Center A Better Today Books & Boutique A Good B…" at bounding box center [277, 285] width 159 height 25
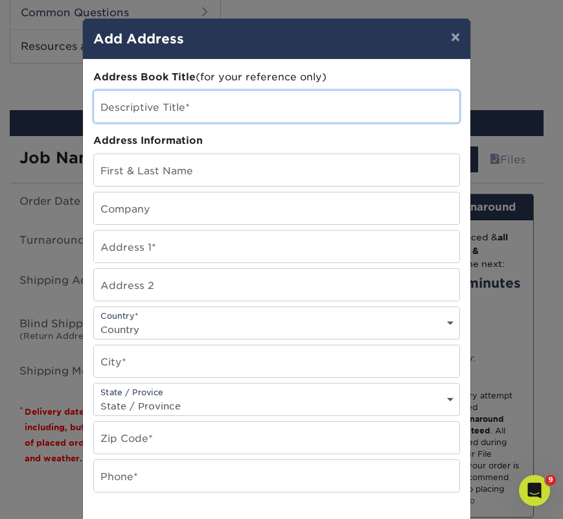
click at [163, 102] on input "text" at bounding box center [277, 107] width 366 height 32
paste input "The Book Keeper"
type input "The Book Keeper"
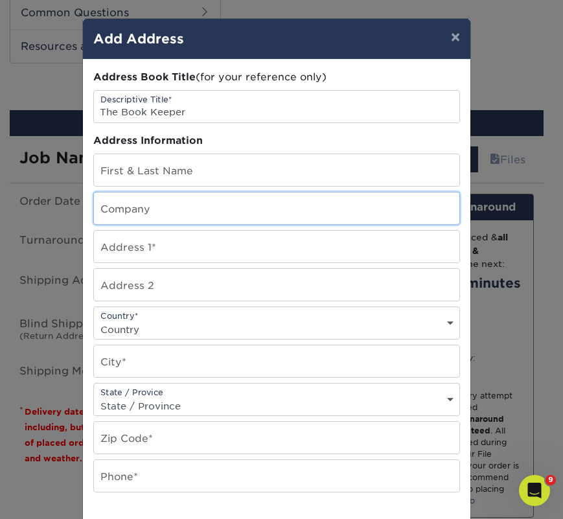
click at [139, 205] on input "text" at bounding box center [277, 209] width 366 height 32
paste input "The Book Keeper"
type input "The Book Keeper"
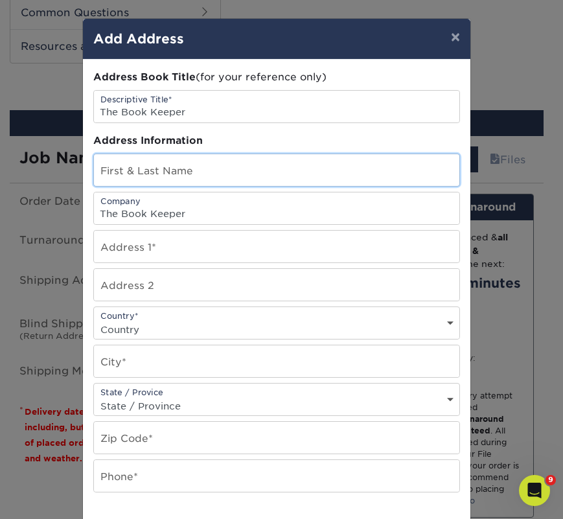
click at [160, 181] on input "text" at bounding box center [277, 170] width 366 height 32
paste input "[PERSON_NAME]"
type input "[PERSON_NAME]"
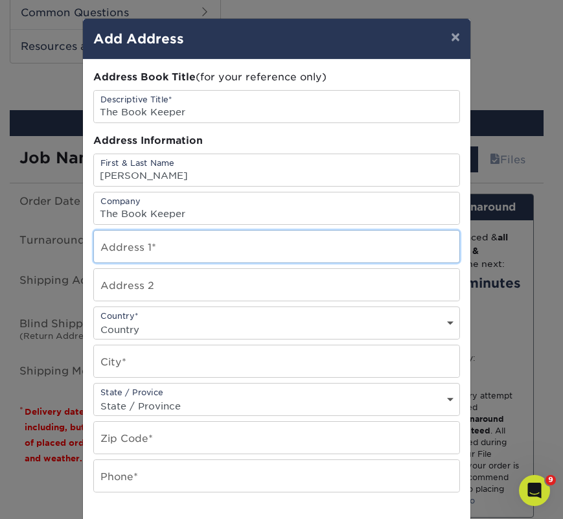
click at [167, 254] on input "text" at bounding box center [277, 247] width 366 height 32
paste input "500 Exmouth St."
type input "[STREET_ADDRESS]"
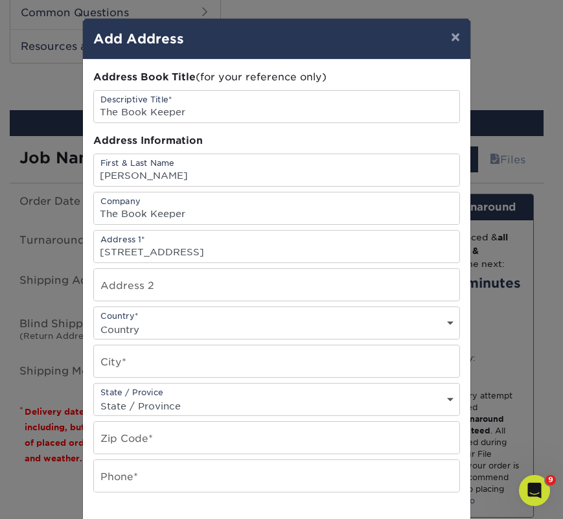
click at [150, 323] on select "Country United States Canada ----------------------------- Afghanistan Albania …" at bounding box center [277, 329] width 366 height 19
select select "CA"
click at [94, 320] on select "Country United States Canada ----------------------------- Afghanistan Albania …" at bounding box center [277, 329] width 366 height 19
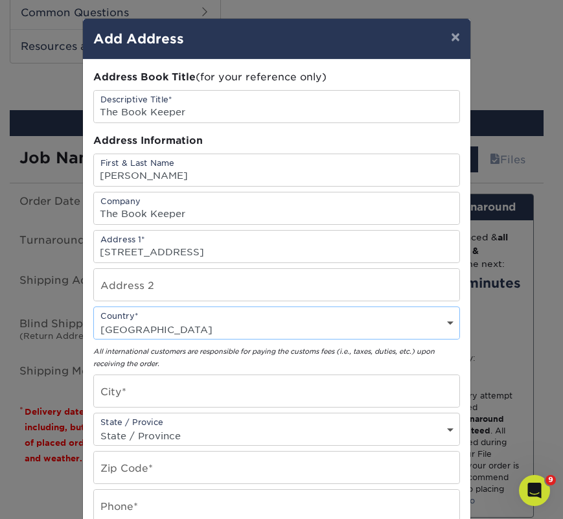
click at [141, 360] on em "All international customers are responsible for paying the customs fees (i.e., …" at bounding box center [264, 357] width 342 height 20
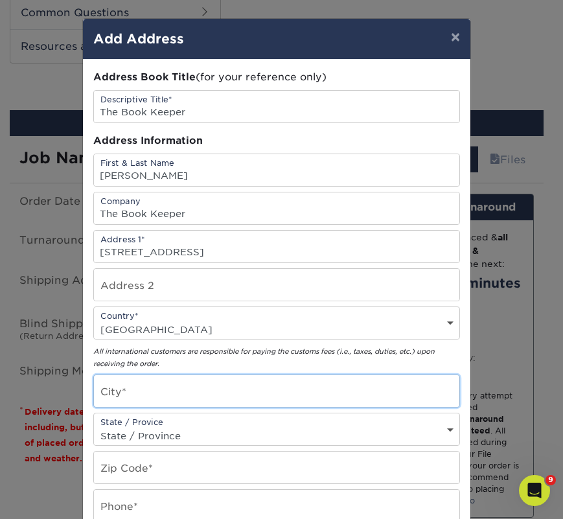
click at [138, 379] on input "text" at bounding box center [277, 391] width 366 height 32
paste input "Sarnia"
type input "Sarnia"
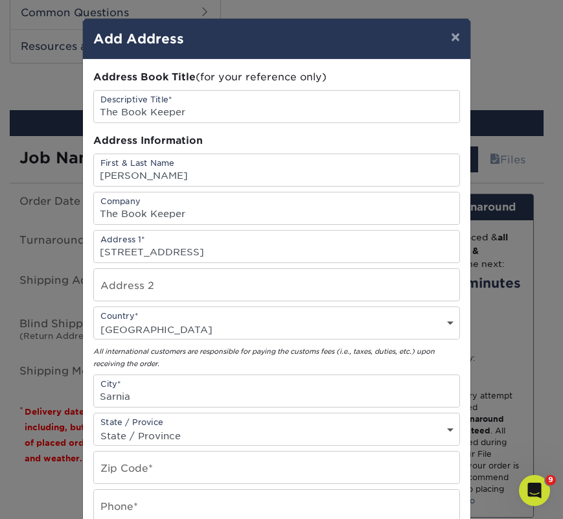
click at [178, 439] on select "State / Province Alabama Alaska Arizona Arkansas California Colorado Connecticu…" at bounding box center [277, 435] width 366 height 19
select select "ON"
click at [94, 426] on select "State / Province Alabama Alaska Arizona Arkansas California Colorado Connecticu…" at bounding box center [277, 435] width 366 height 19
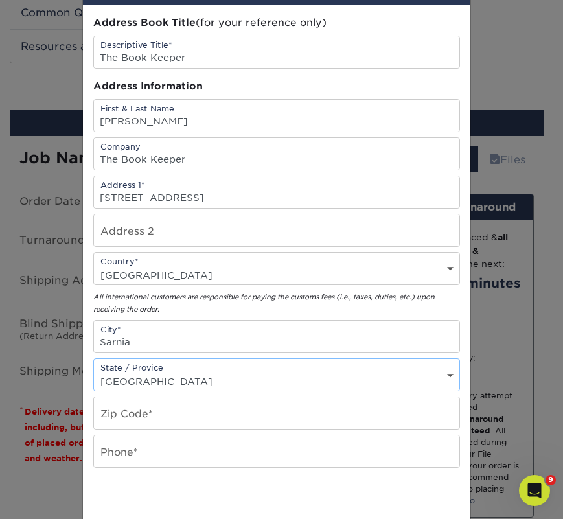
scroll to position [216, 0]
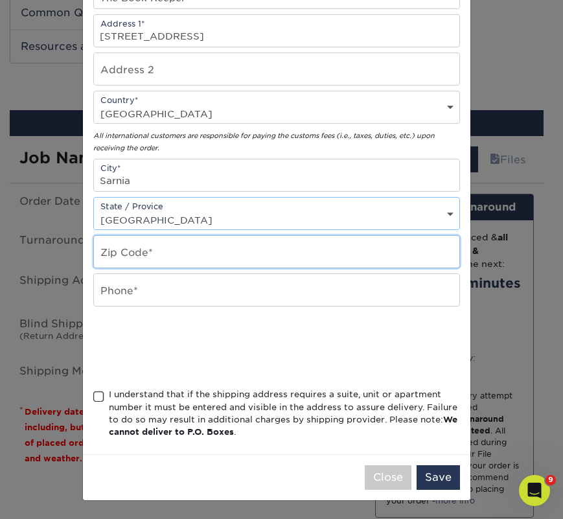
click at [124, 248] on input "text" at bounding box center [277, 252] width 366 height 32
paste input "N7T 5P4"
type input "N7T 5P4"
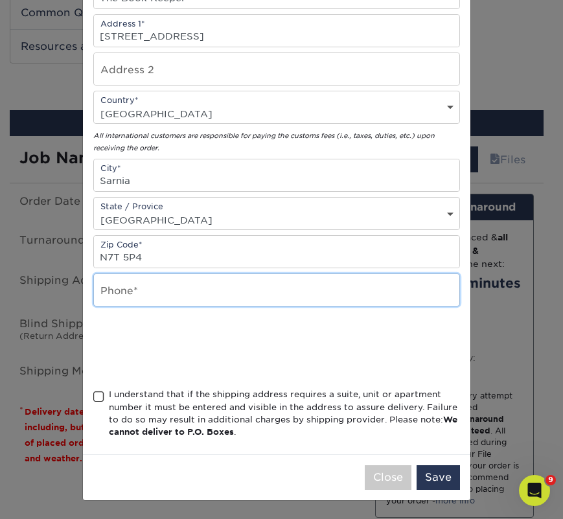
click at [116, 283] on input "text" at bounding box center [277, 290] width 366 height 32
type input "4257367064"
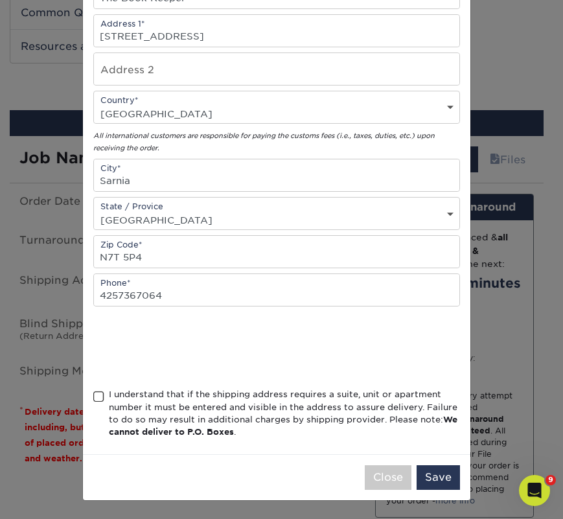
click at [162, 407] on div "I understand that if the shipping address requires a suite, unit or apartment n…" at bounding box center [284, 413] width 351 height 51
click at [0, 0] on input "I understand that if the shipping address requires a suite, unit or apartment n…" at bounding box center [0, 0] width 0 height 0
click at [432, 476] on button "Save" at bounding box center [438, 477] width 43 height 25
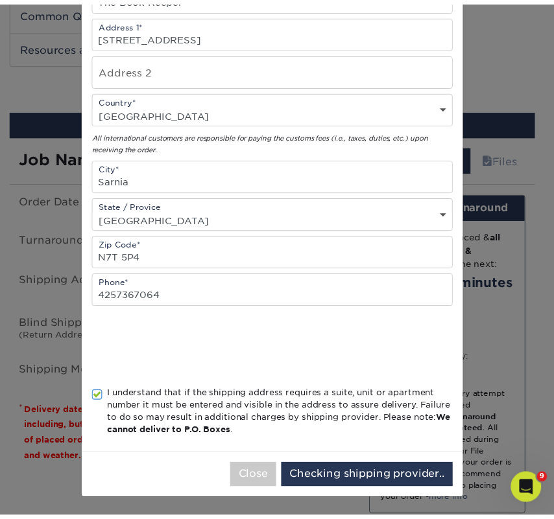
scroll to position [0, 0]
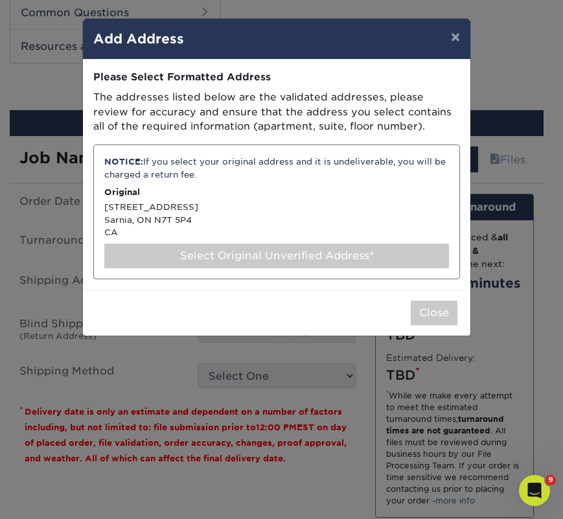
click at [229, 251] on div "Select Original Unverified Address*" at bounding box center [276, 256] width 345 height 25
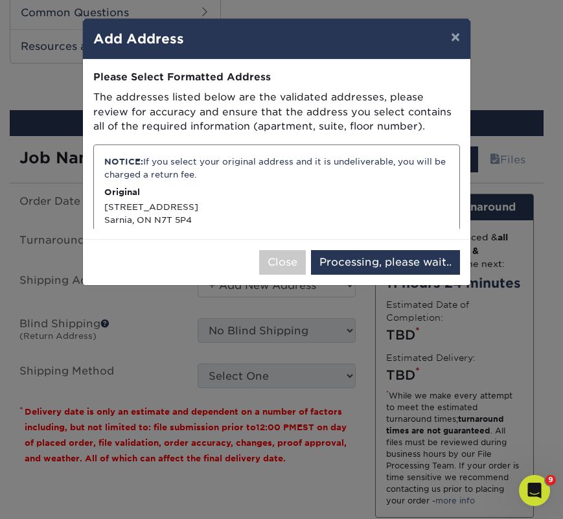
select select "286819"
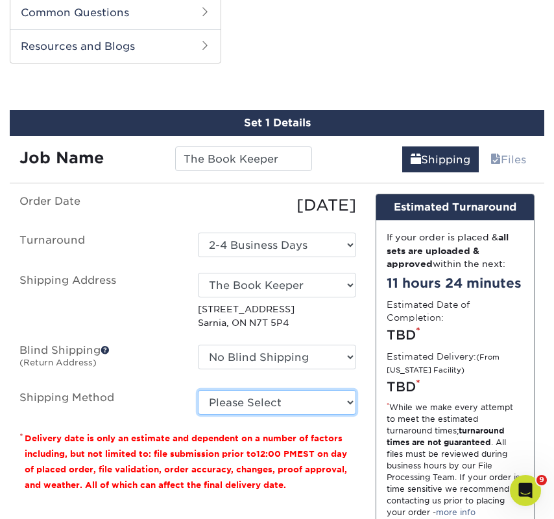
click at [241, 401] on select "Please Select Standard (+$49.64) Worldwide Expedited (+$79.60) Saver (+$107.59)" at bounding box center [277, 402] width 159 height 25
select select "11"
click at [198, 390] on select "Please Select Standard (+$49.64) Worldwide Expedited (+$79.60) Saver (+$107.59)" at bounding box center [277, 402] width 159 height 25
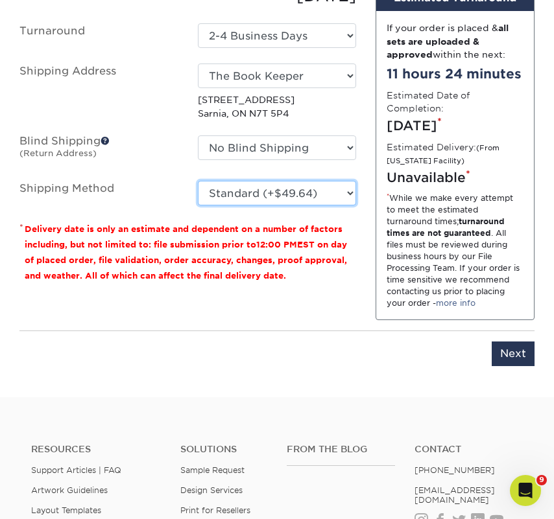
scroll to position [853, 0]
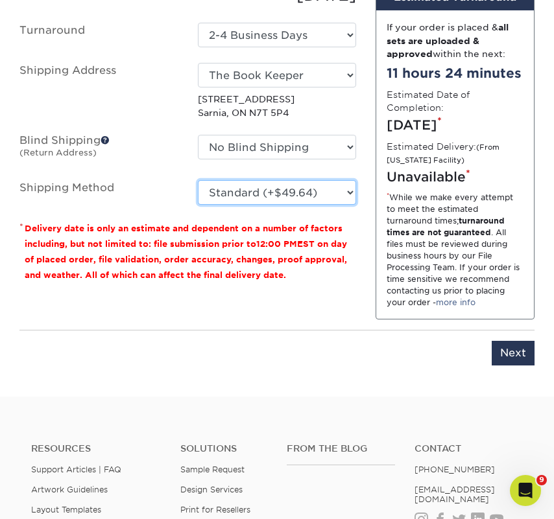
click at [237, 187] on select "Please Select Standard (+$49.64) Worldwide Expedited (+$79.60) Saver (+$107.59)" at bounding box center [277, 192] width 159 height 25
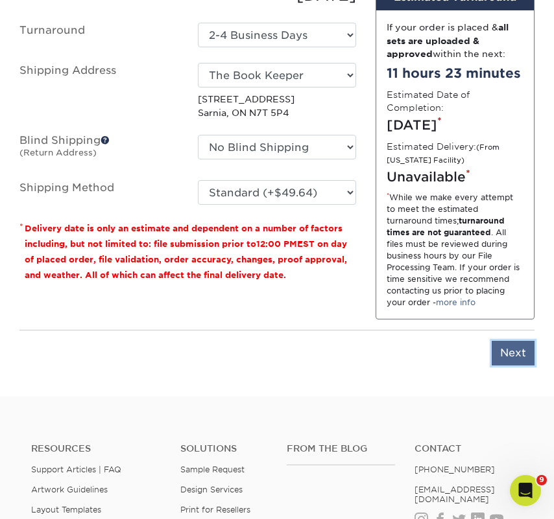
click at [500, 348] on input "Next" at bounding box center [512, 353] width 43 height 25
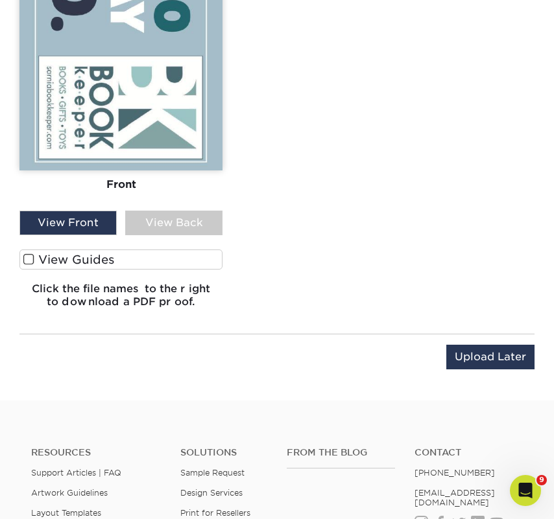
click at [133, 260] on label "View Guides" at bounding box center [120, 260] width 203 height 20
click at [0, 0] on input "View Guides" at bounding box center [0, 0] width 0 height 0
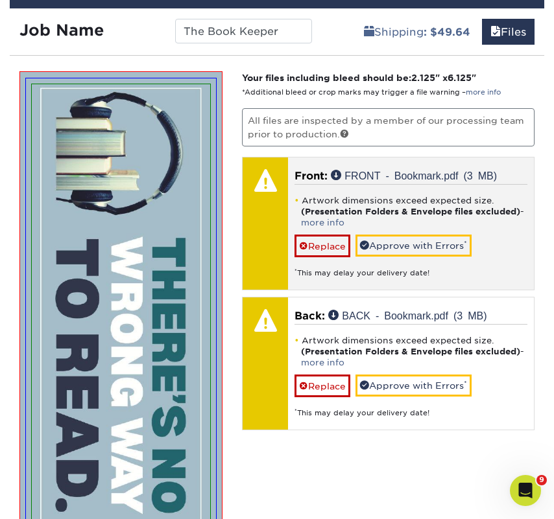
scroll to position [799, 0]
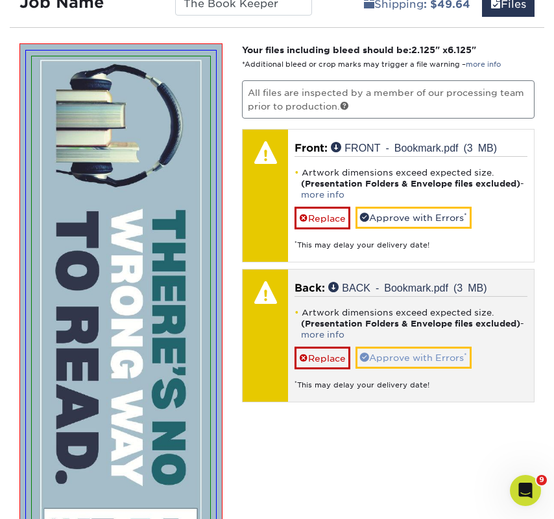
click at [426, 359] on link "Approve with Errors *" at bounding box center [413, 358] width 116 height 22
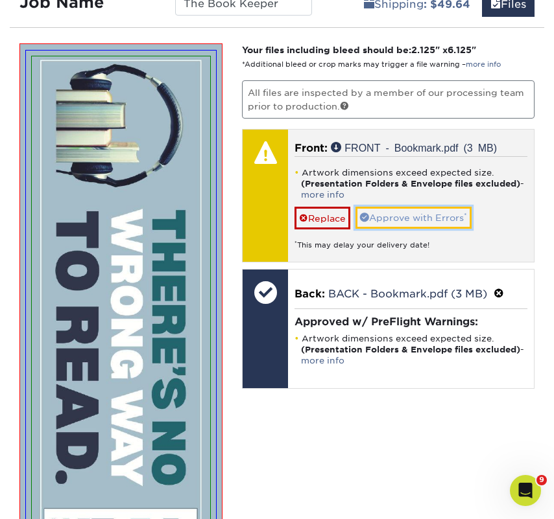
click at [395, 222] on link "Approve with Errors *" at bounding box center [413, 218] width 116 height 22
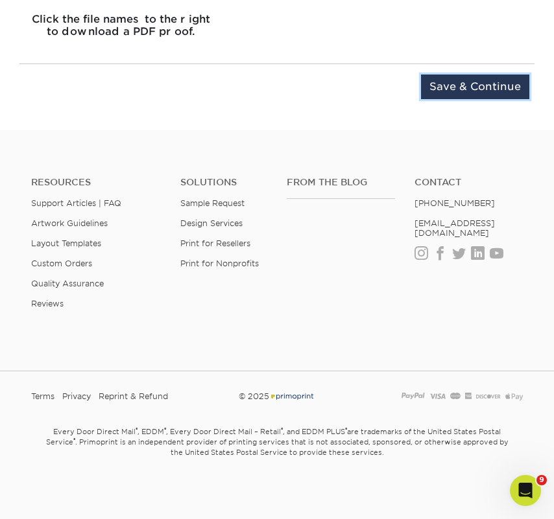
click at [463, 83] on input "Save & Continue" at bounding box center [475, 87] width 108 height 25
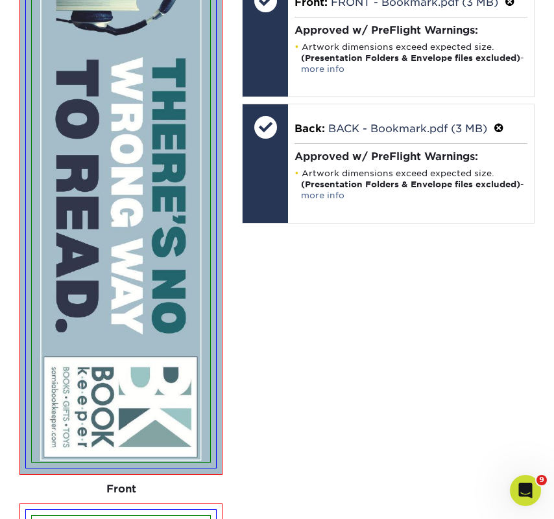
scroll to position [934, 0]
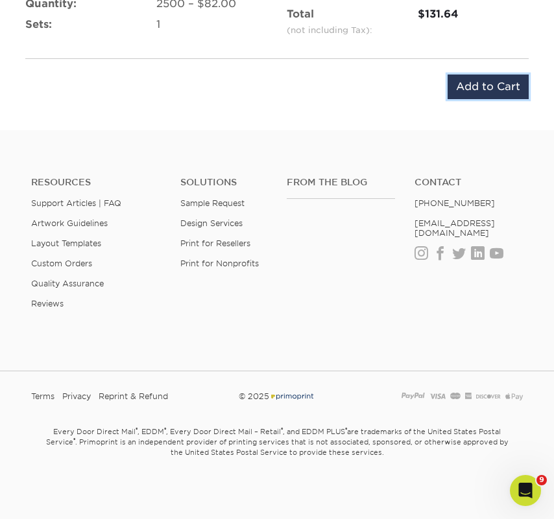
click at [471, 88] on input "Add to Cart" at bounding box center [487, 87] width 81 height 25
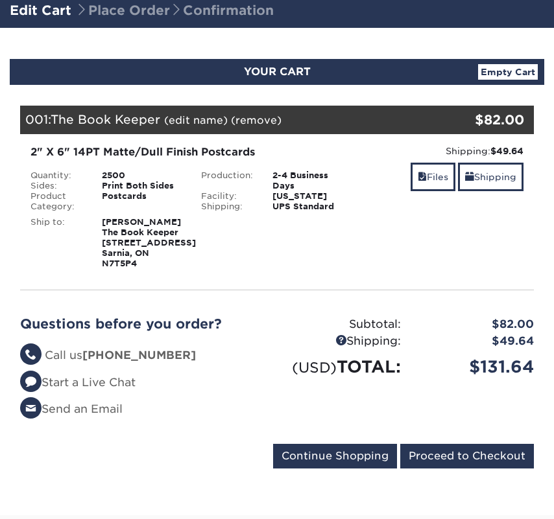
scroll to position [424, 0]
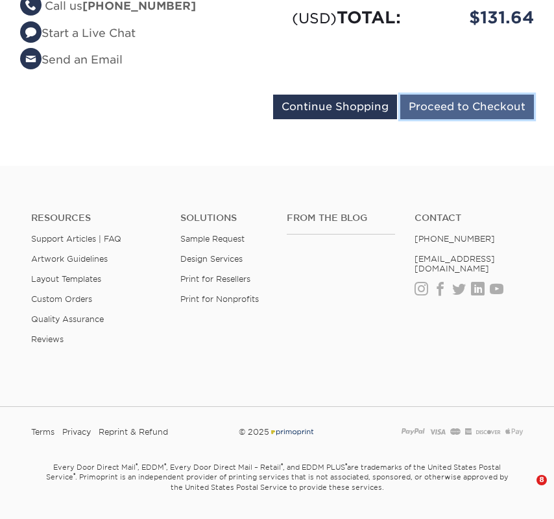
click at [417, 119] on input "Proceed to Checkout" at bounding box center [467, 107] width 134 height 25
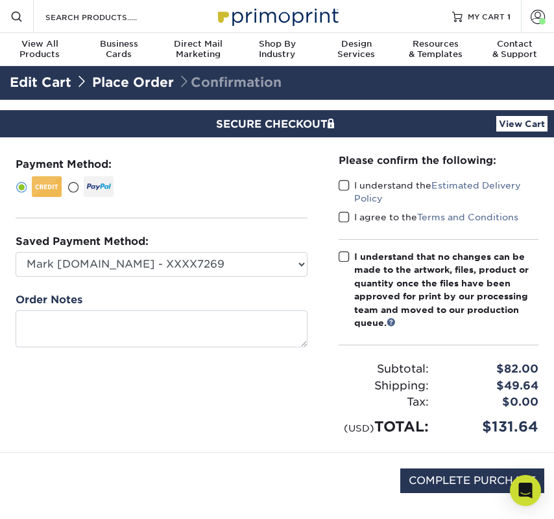
drag, startPoint x: 369, startPoint y: 181, endPoint x: 371, endPoint y: 200, distance: 18.9
click at [368, 181] on label "I understand the Estimated Delivery Policy" at bounding box center [438, 192] width 200 height 27
click at [0, 0] on input "I understand the Estimated Delivery Policy" at bounding box center [0, 0] width 0 height 0
drag, startPoint x: 374, startPoint y: 214, endPoint x: 375, endPoint y: 223, distance: 9.2
click at [375, 221] on label "I agree to the Terms and Conditions" at bounding box center [428, 217] width 180 height 13
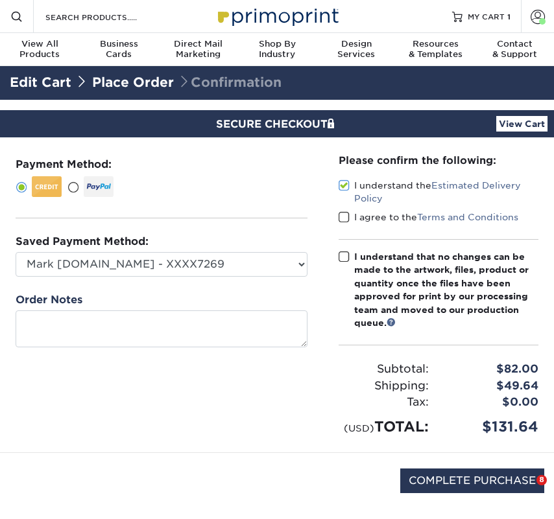
click at [0, 0] on input "I agree to the Terms and Conditions" at bounding box center [0, 0] width 0 height 0
click at [382, 271] on div "I understand that no changes can be made to the artwork, files, product or quan…" at bounding box center [446, 289] width 184 height 79
click at [0, 0] on input "I understand that no changes can be made to the artwork, files, product or quan…" at bounding box center [0, 0] width 0 height 0
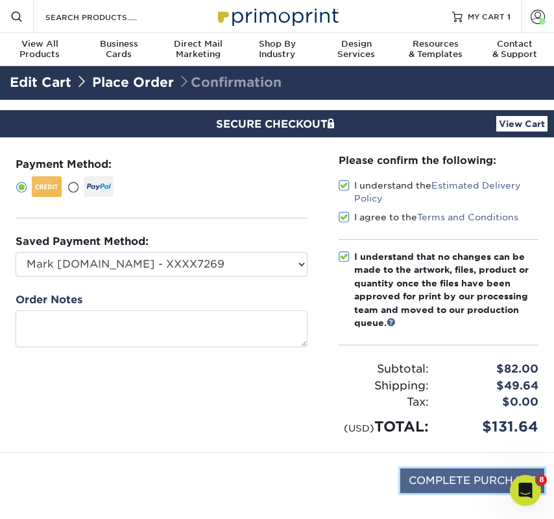
click at [441, 485] on input "COMPLETE PURCHASE" at bounding box center [472, 481] width 144 height 25
type input "PROCESSING, PLEASE WAIT..."
